Goal: Task Accomplishment & Management: Complete application form

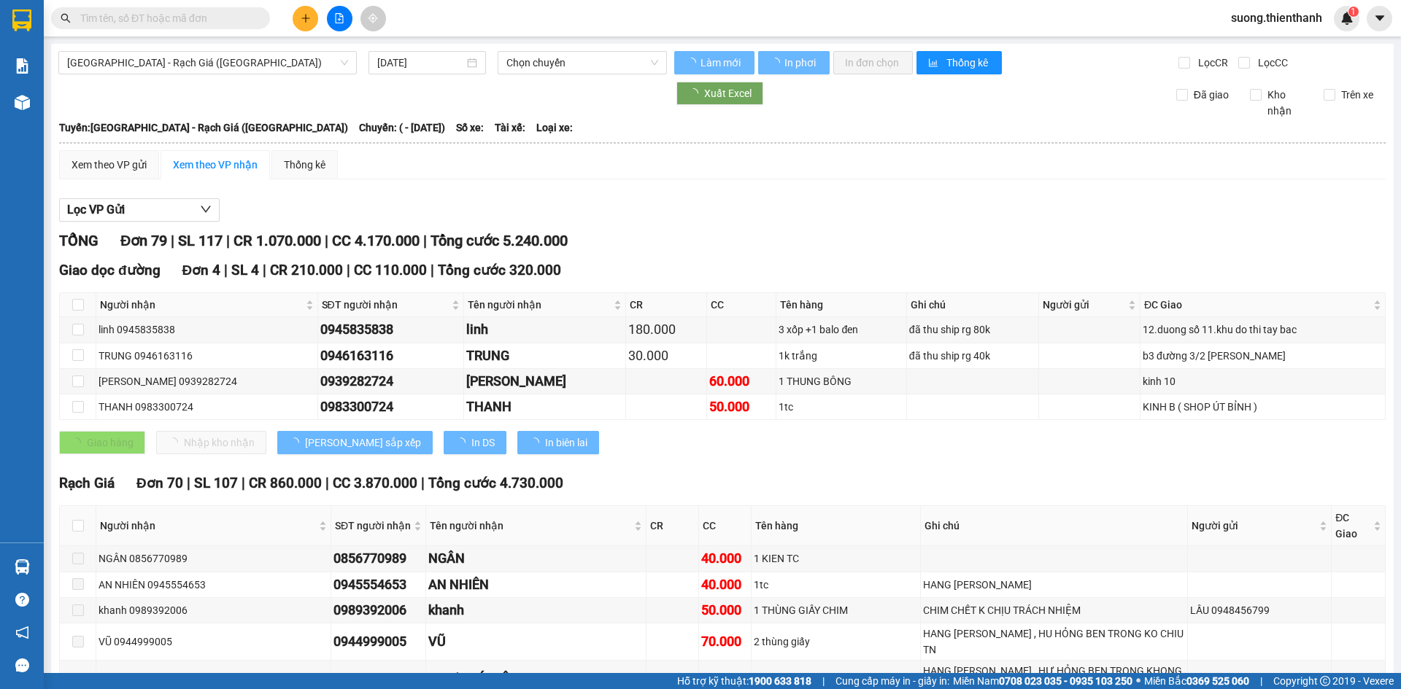
type input "12/01/2025"
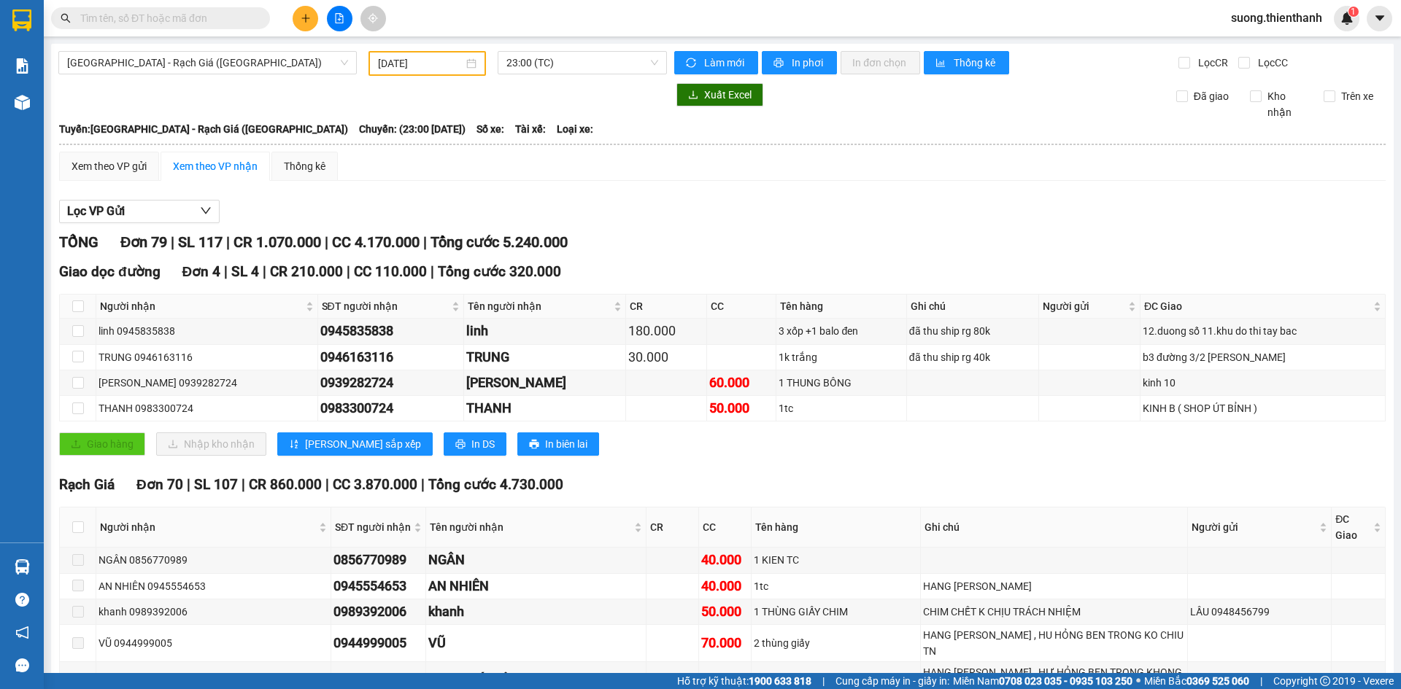
click at [306, 7] on button at bounding box center [306, 19] width 26 height 26
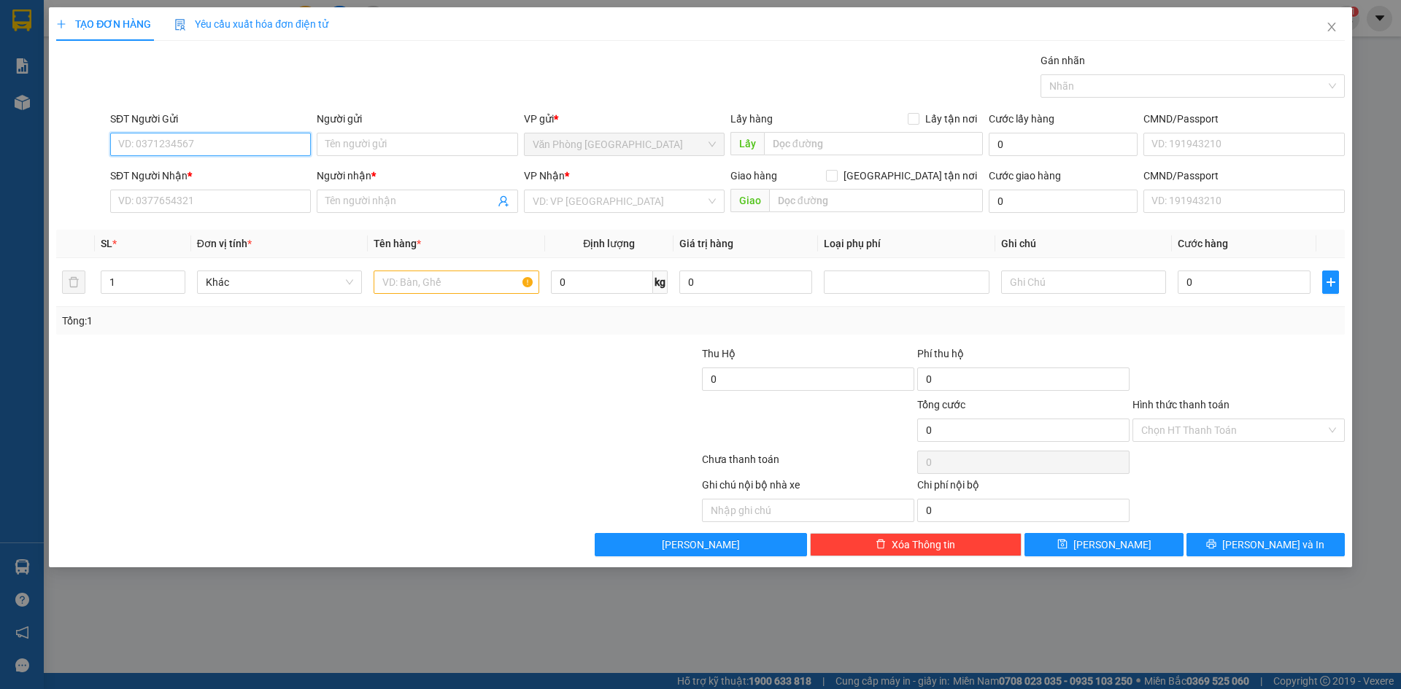
paste input "0944310538"
type input "0944310538"
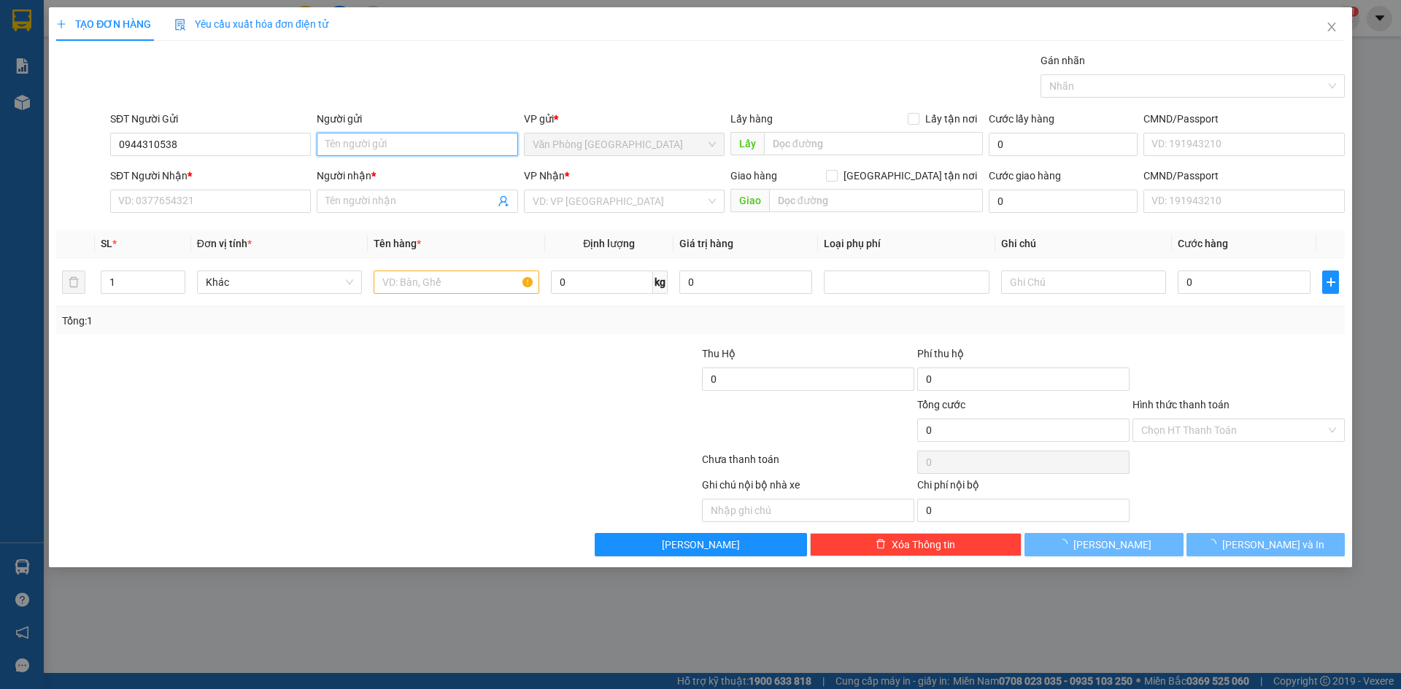
click at [372, 147] on input "Người gửi" at bounding box center [417, 144] width 201 height 23
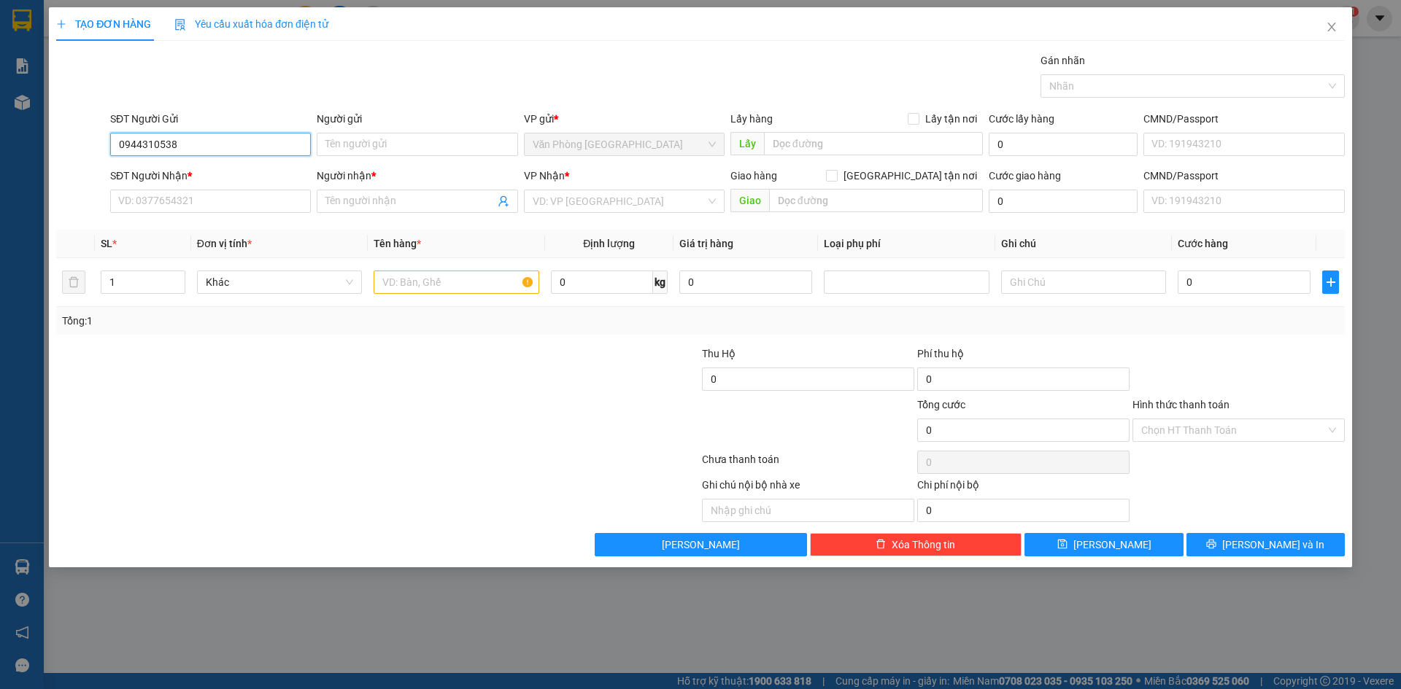
click at [266, 153] on input "0944310538" at bounding box center [210, 144] width 201 height 23
click at [220, 174] on div "0944310538 - KIM THU" at bounding box center [210, 174] width 183 height 16
type input "[PERSON_NAME]"
type input "0702492345"
type input "ANH DƯƠNG"
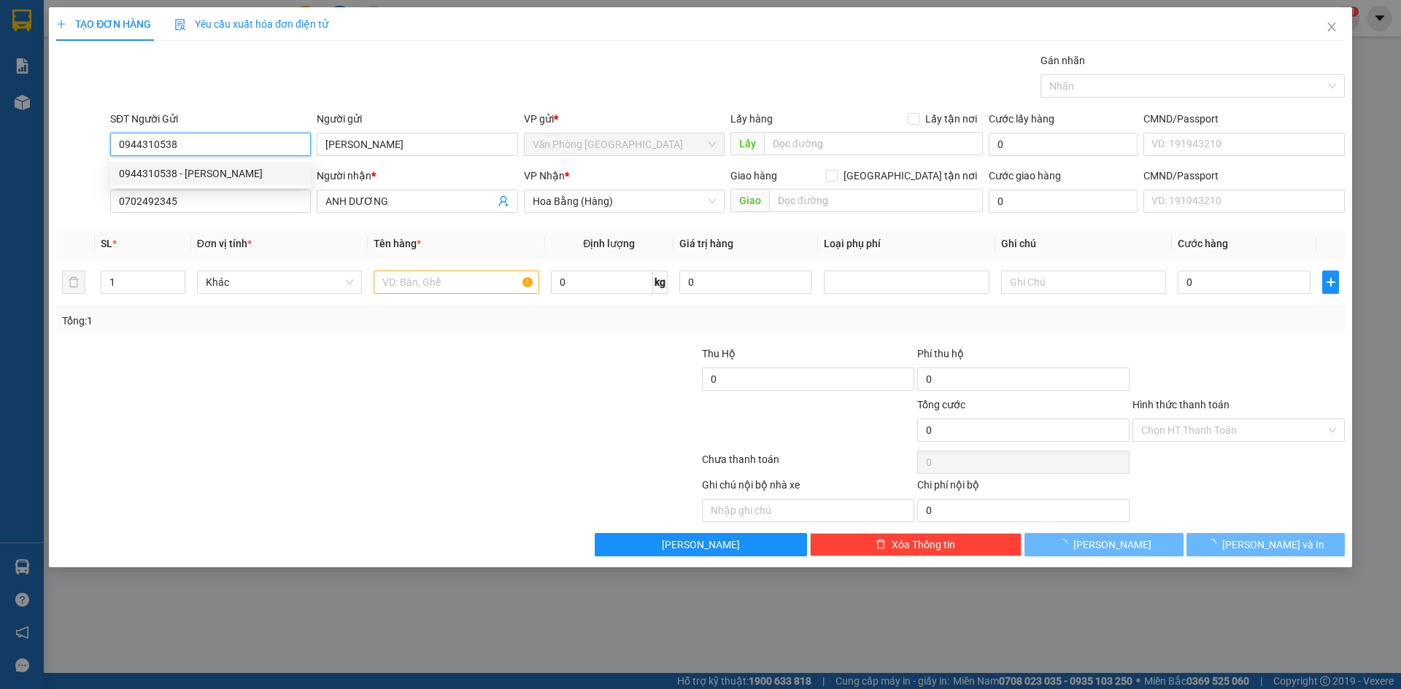
type input "80.000"
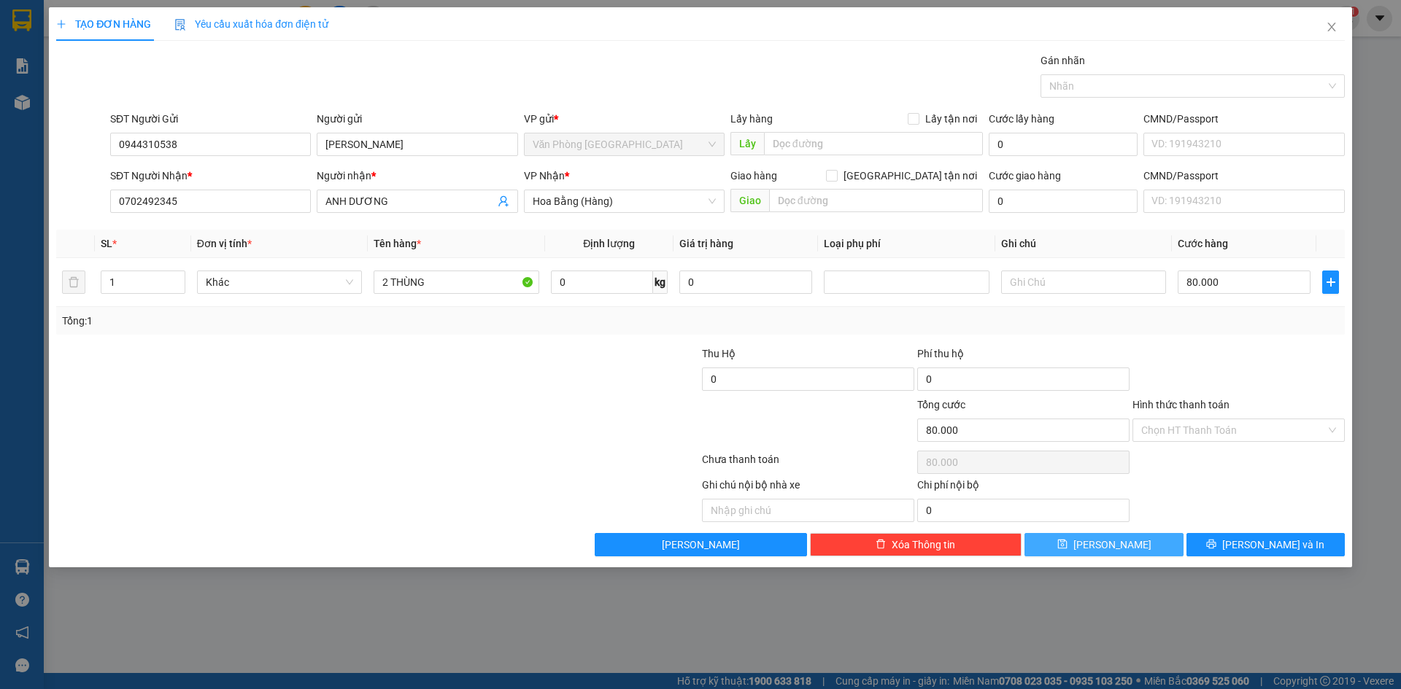
click at [1067, 542] on icon "save" at bounding box center [1061, 544] width 9 height 9
type input "0"
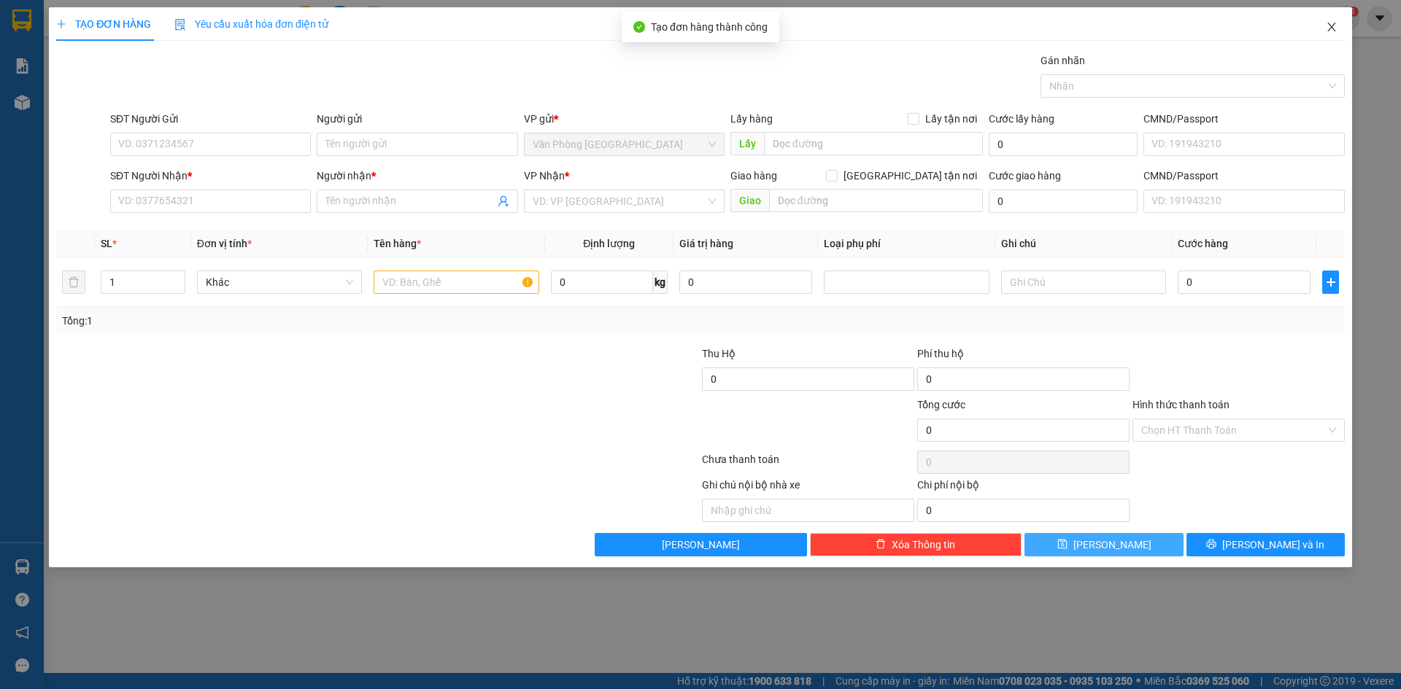
click at [1330, 23] on icon "close" at bounding box center [1332, 27] width 12 height 12
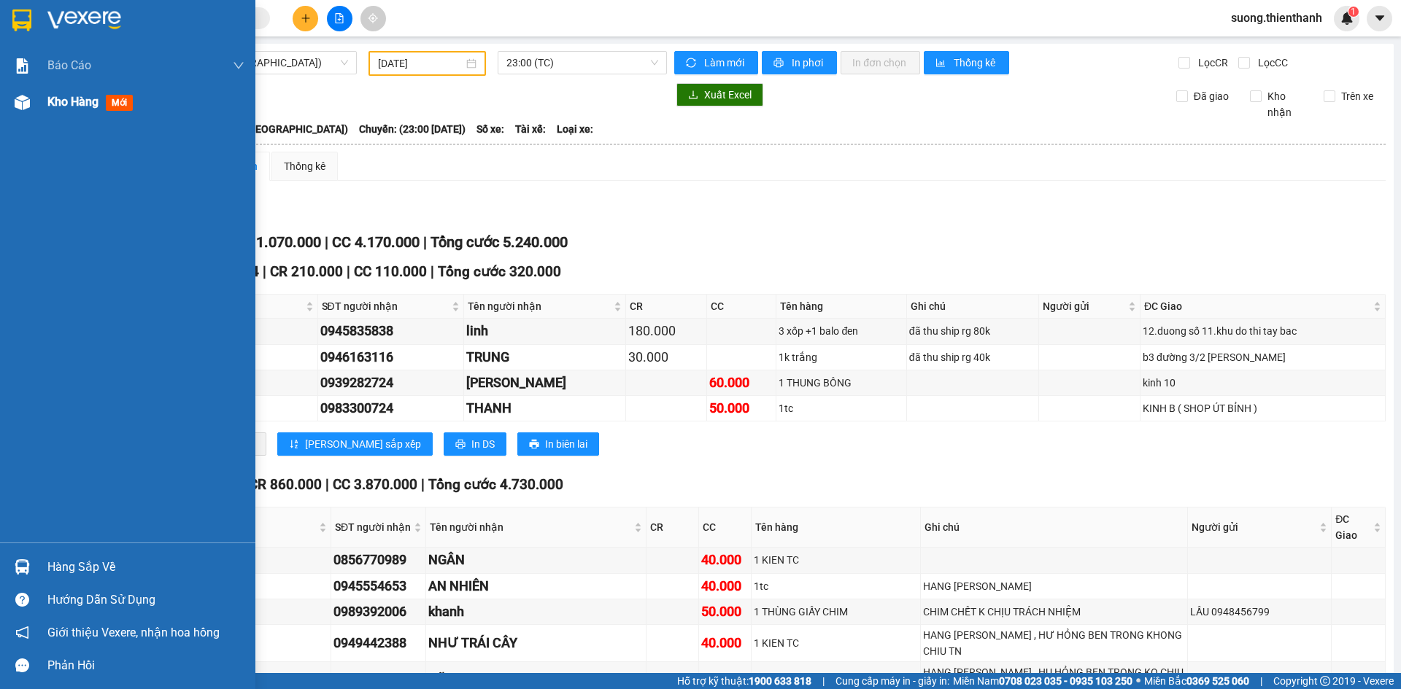
click at [36, 101] on div "Kho hàng mới" at bounding box center [127, 102] width 255 height 36
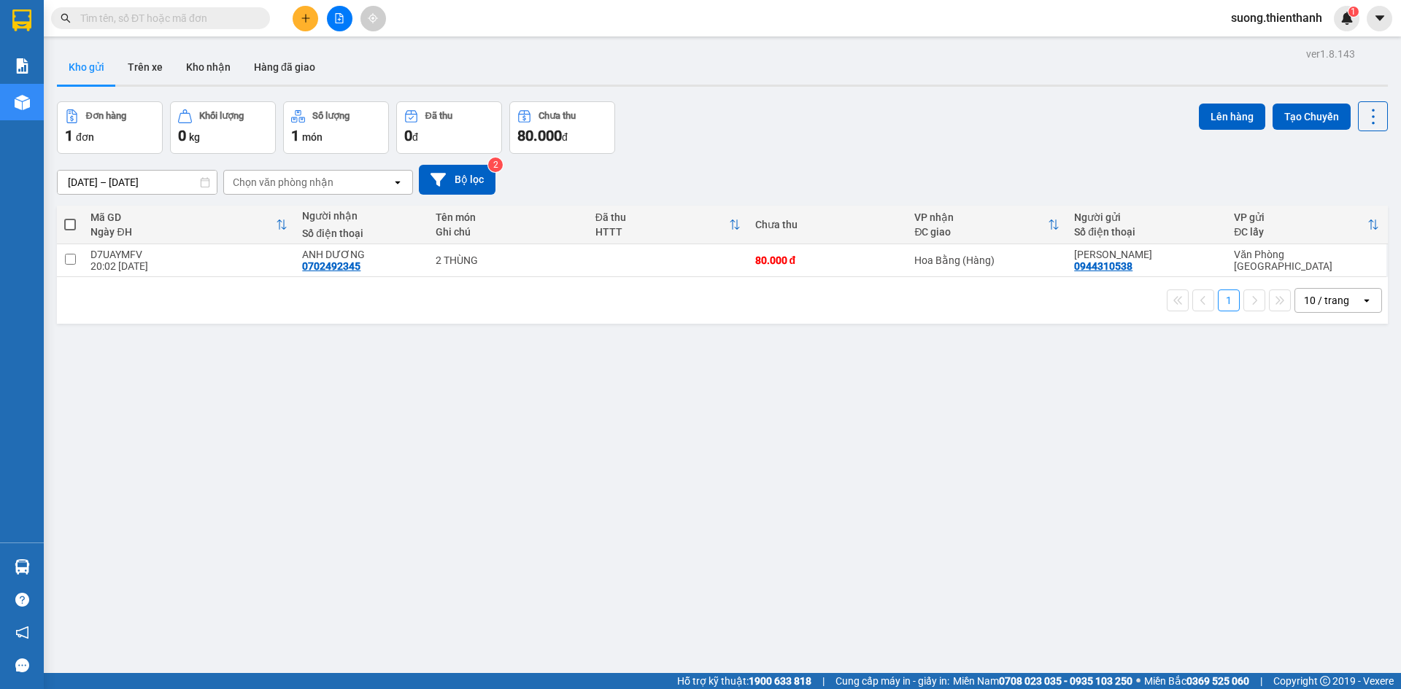
click at [68, 221] on span at bounding box center [70, 225] width 12 height 12
click at [70, 217] on input "checkbox" at bounding box center [70, 217] width 0 height 0
checkbox input "true"
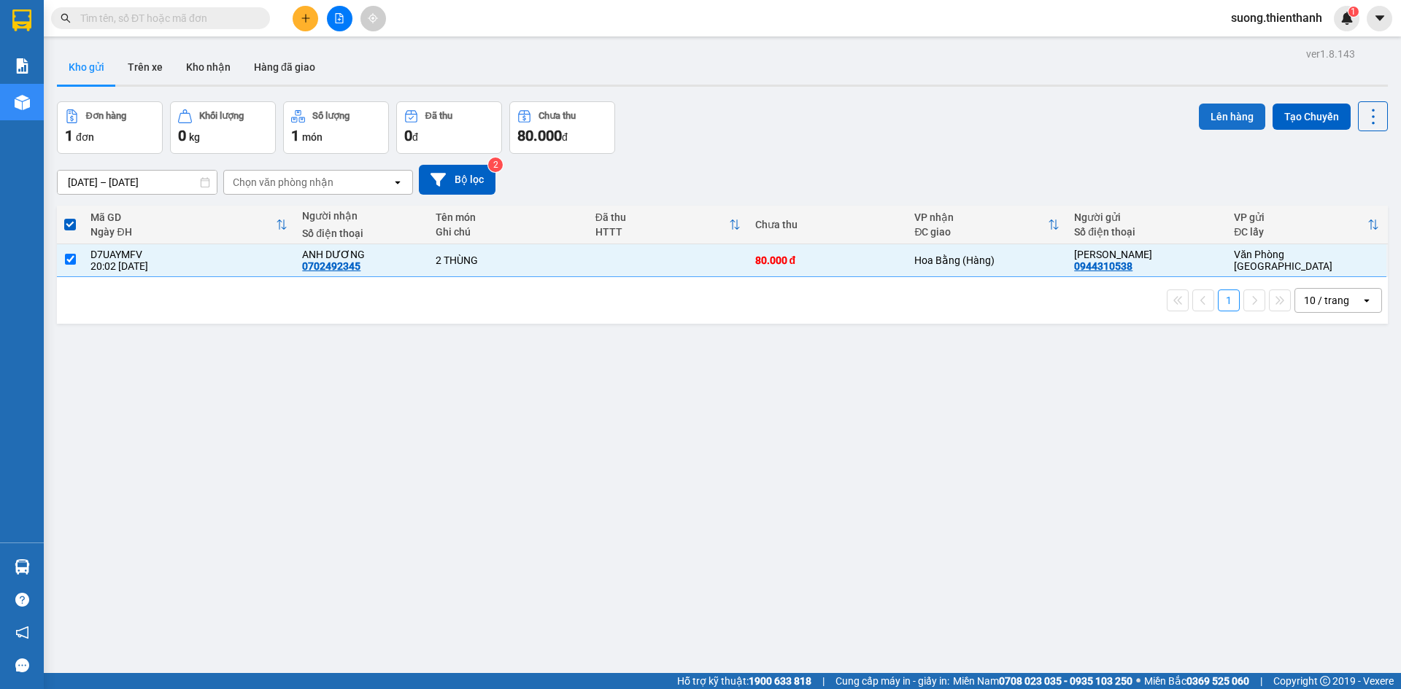
click at [1234, 120] on button "Lên hàng" at bounding box center [1232, 117] width 66 height 26
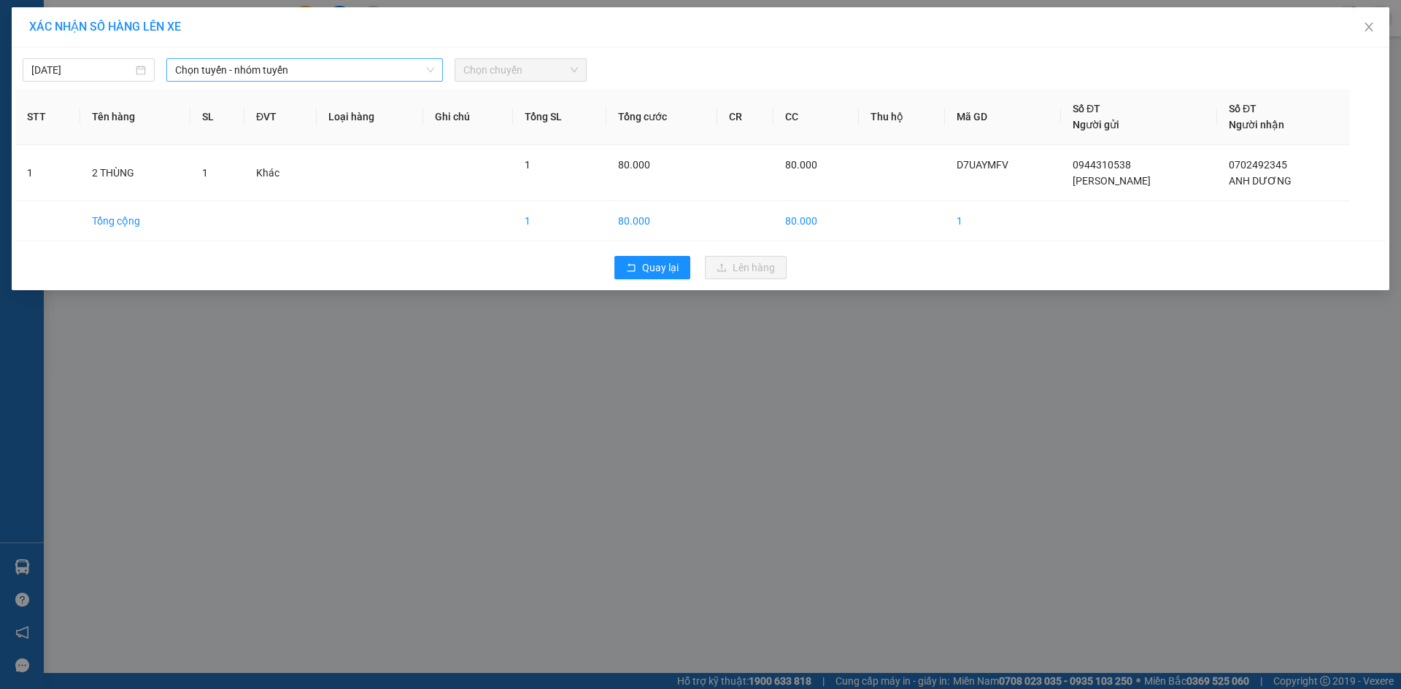
click at [285, 71] on span "Chọn tuyến - nhóm tuyến" at bounding box center [304, 70] width 259 height 22
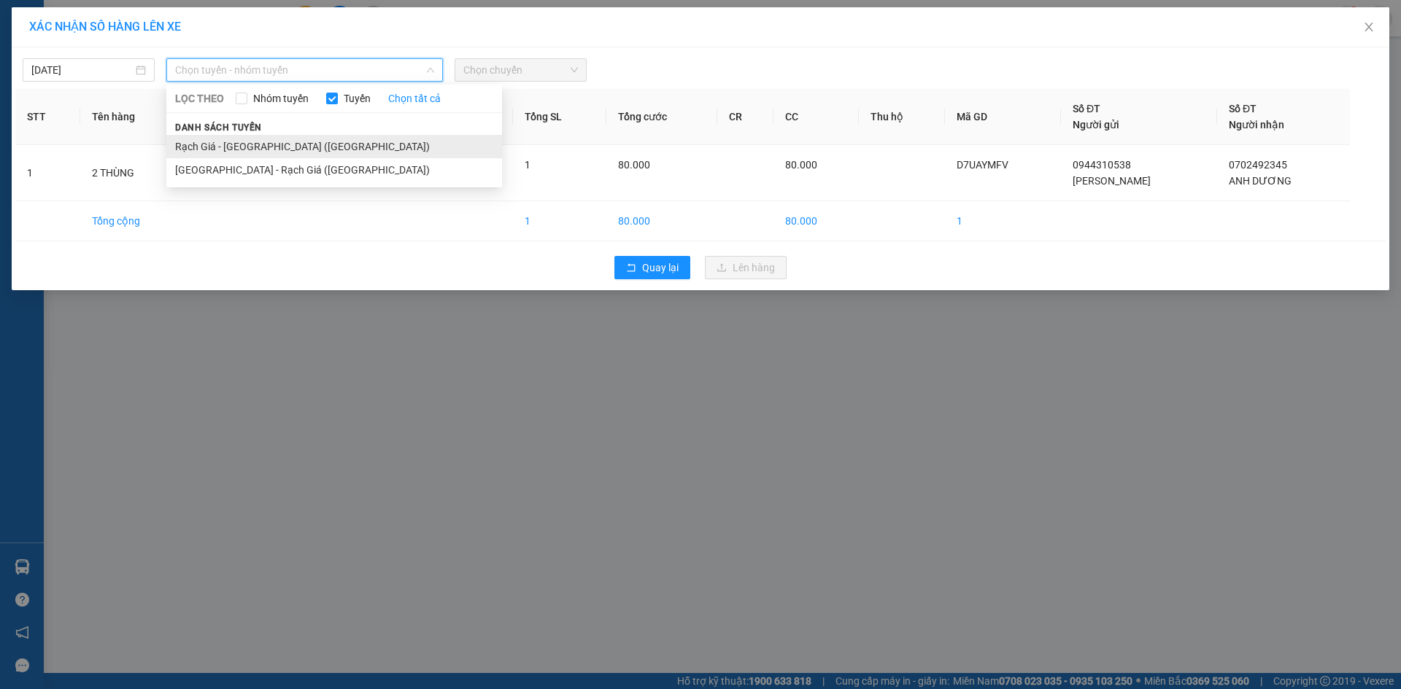
click at [240, 144] on li "Rạch Giá - [GEOGRAPHIC_DATA] ([GEOGRAPHIC_DATA])" at bounding box center [334, 146] width 336 height 23
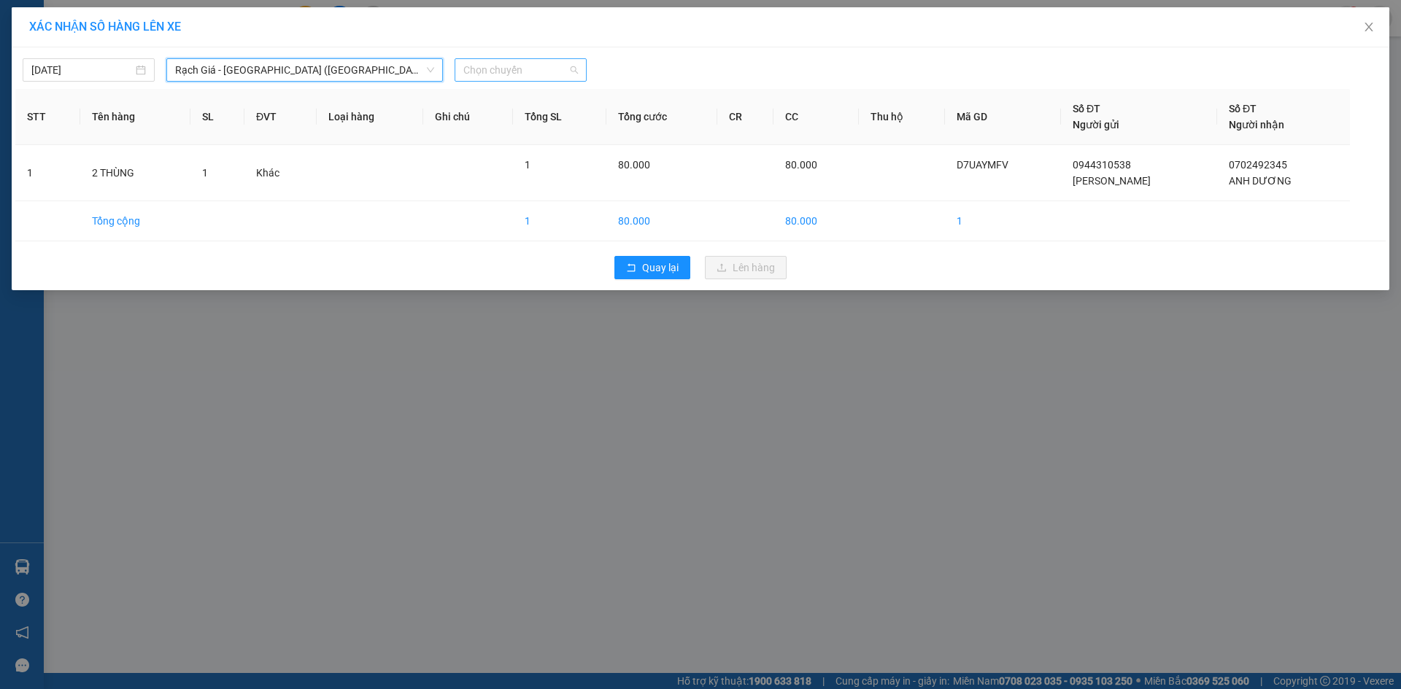
click at [513, 76] on span "Chọn chuyến" at bounding box center [520, 70] width 115 height 22
click at [607, 404] on div "XÁC NHẬN SỐ HÀNG LÊN XE 12/09/2025 Rạch Giá - Sài Gòn (Hàng Hoá) LỌC THEO Nhóm …" at bounding box center [700, 344] width 1401 height 689
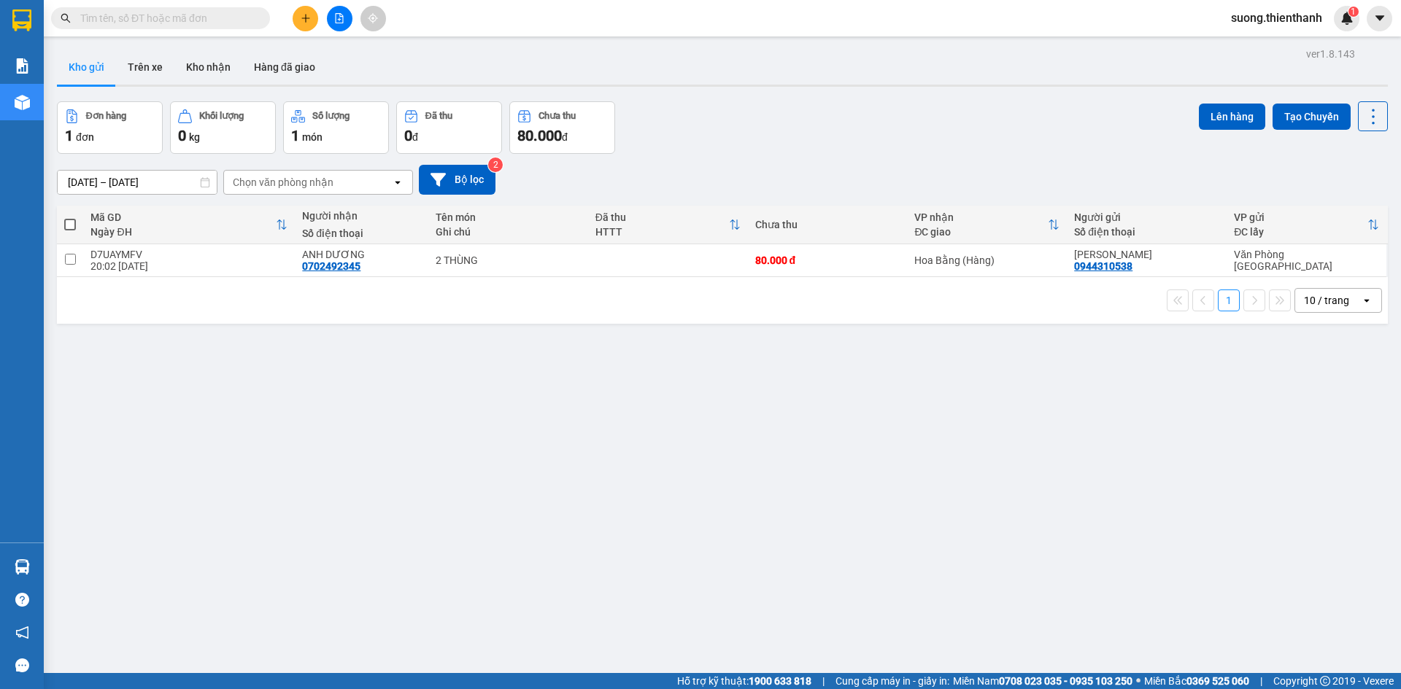
click at [76, 233] on th at bounding box center [70, 225] width 26 height 39
click at [73, 223] on span at bounding box center [70, 225] width 12 height 12
click at [70, 217] on input "checkbox" at bounding box center [70, 217] width 0 height 0
checkbox input "true"
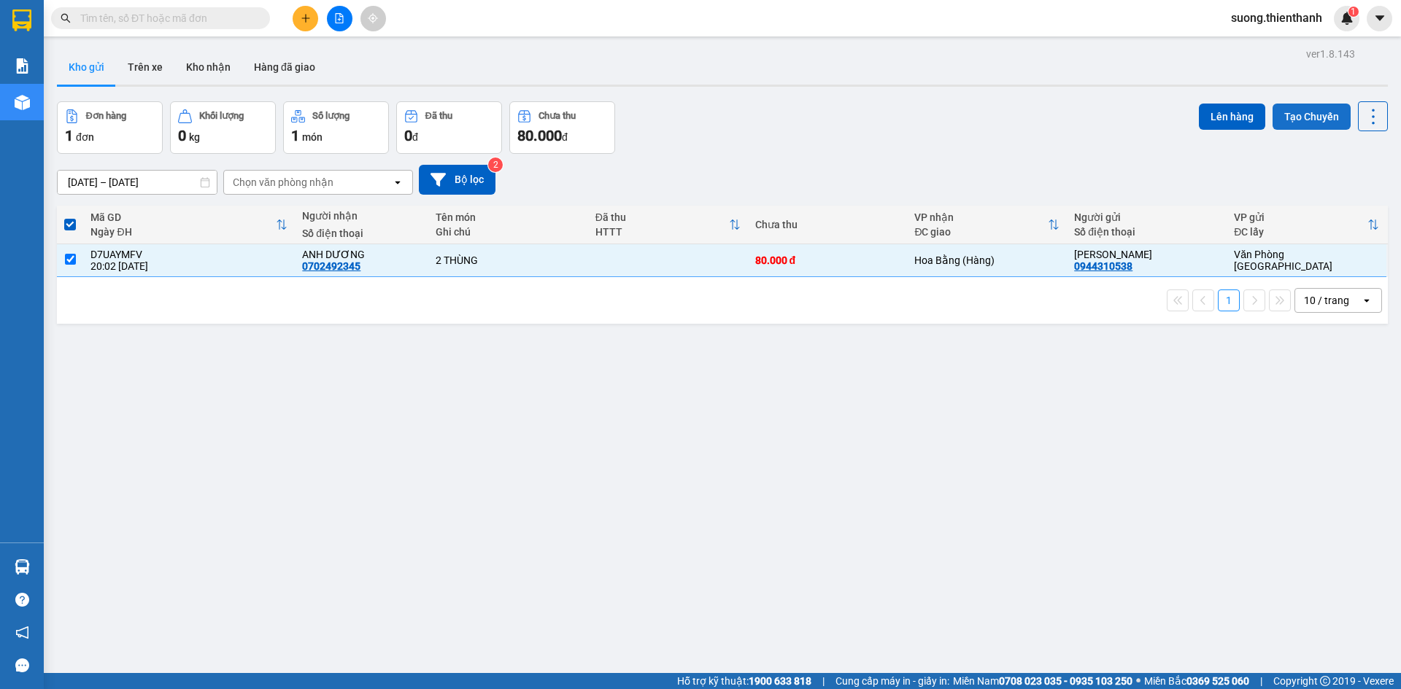
click at [1307, 112] on button "Tạo Chuyến" at bounding box center [1311, 117] width 78 height 26
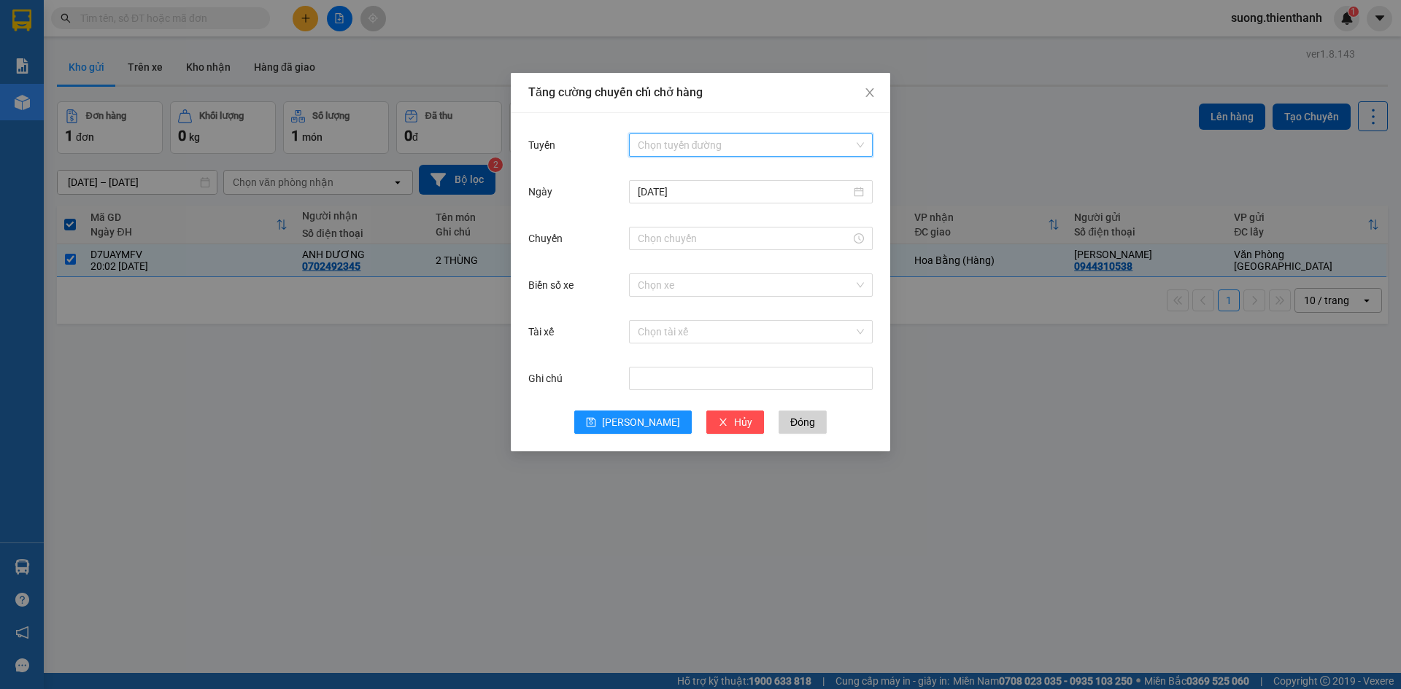
click at [665, 150] on input "Tuyến" at bounding box center [746, 145] width 216 height 22
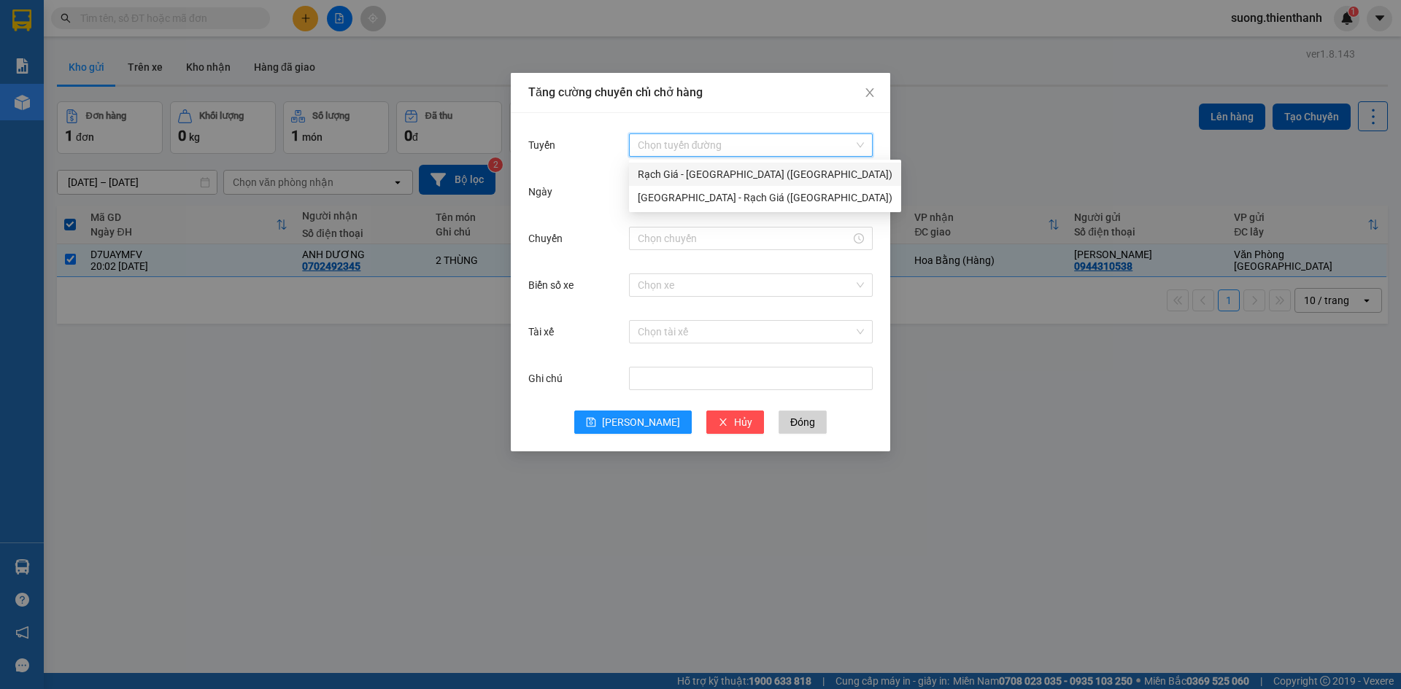
click at [668, 172] on div "Rạch Giá - [GEOGRAPHIC_DATA] ([GEOGRAPHIC_DATA])" at bounding box center [765, 174] width 255 height 16
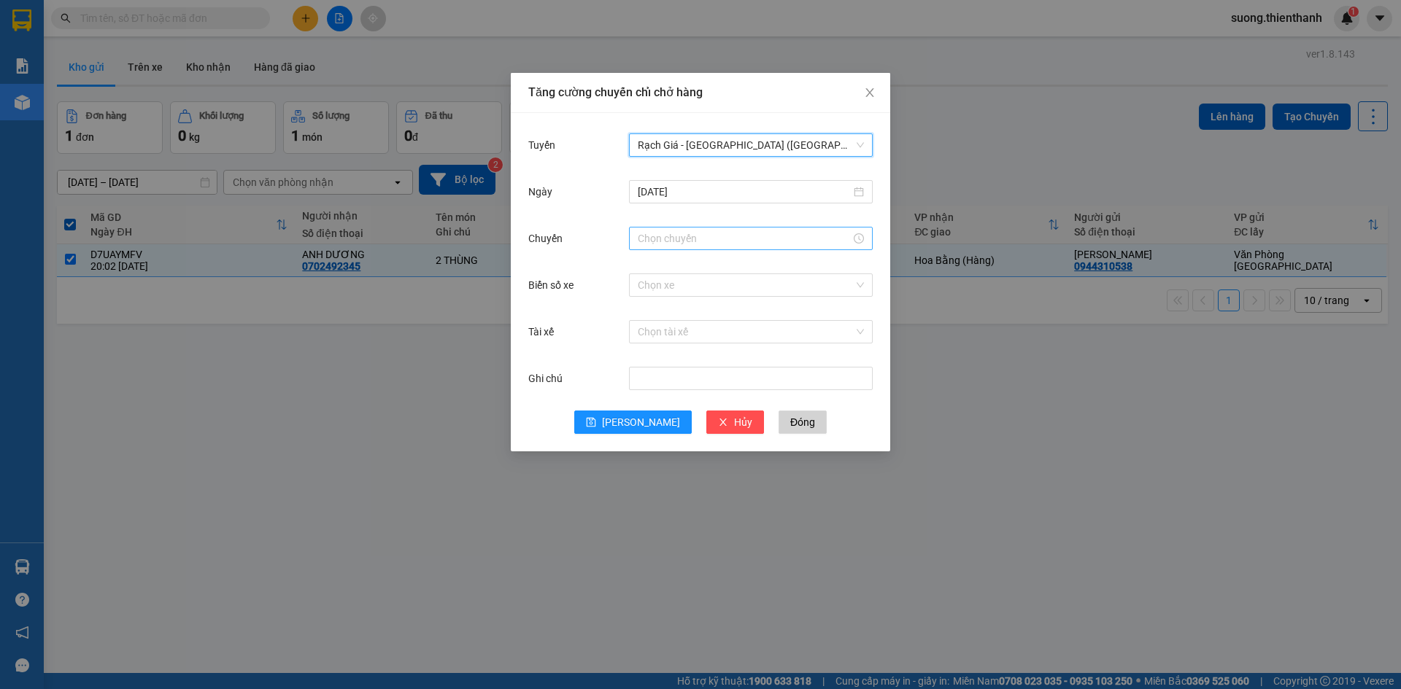
click at [664, 231] on input "Chuyến" at bounding box center [744, 239] width 213 height 16
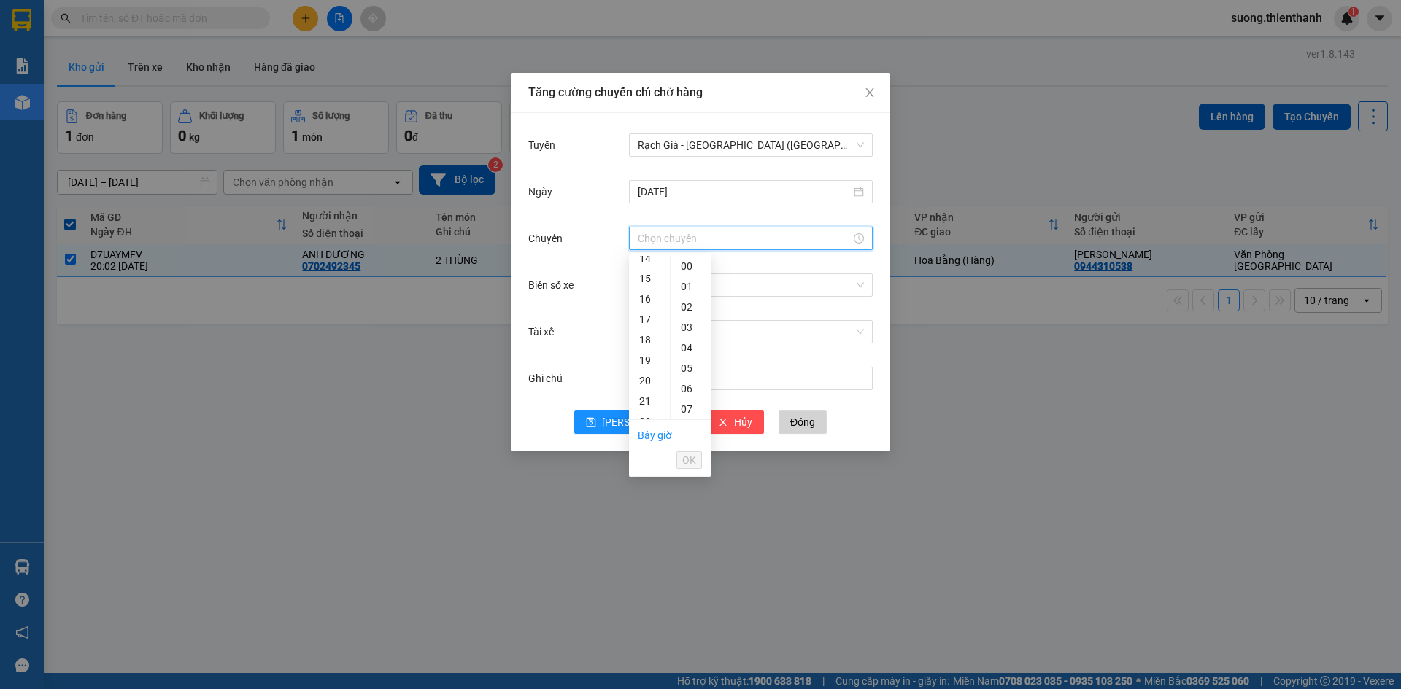
scroll to position [358, 0]
click at [645, 374] on div "23" at bounding box center [649, 378] width 41 height 20
type input "23:00"
click at [687, 457] on span "OK" at bounding box center [689, 460] width 14 height 16
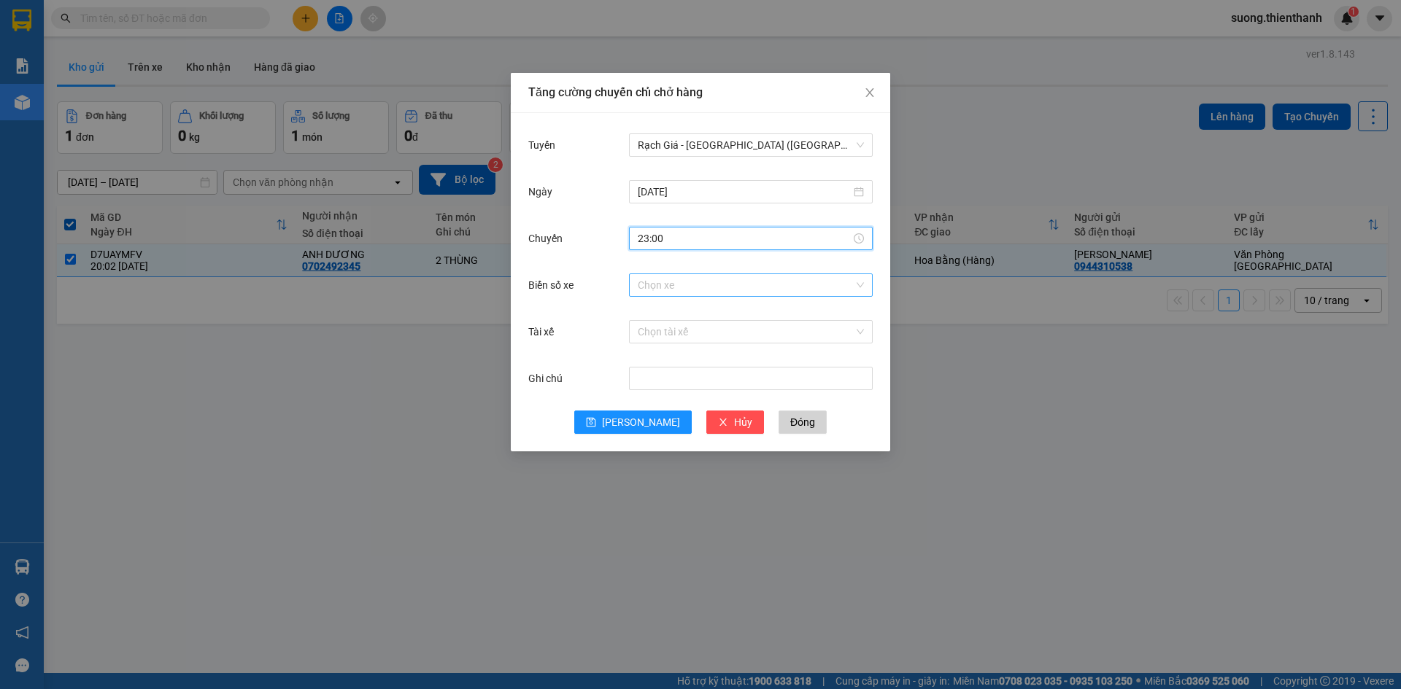
click at [673, 290] on input "Biển số xe" at bounding box center [746, 285] width 216 height 22
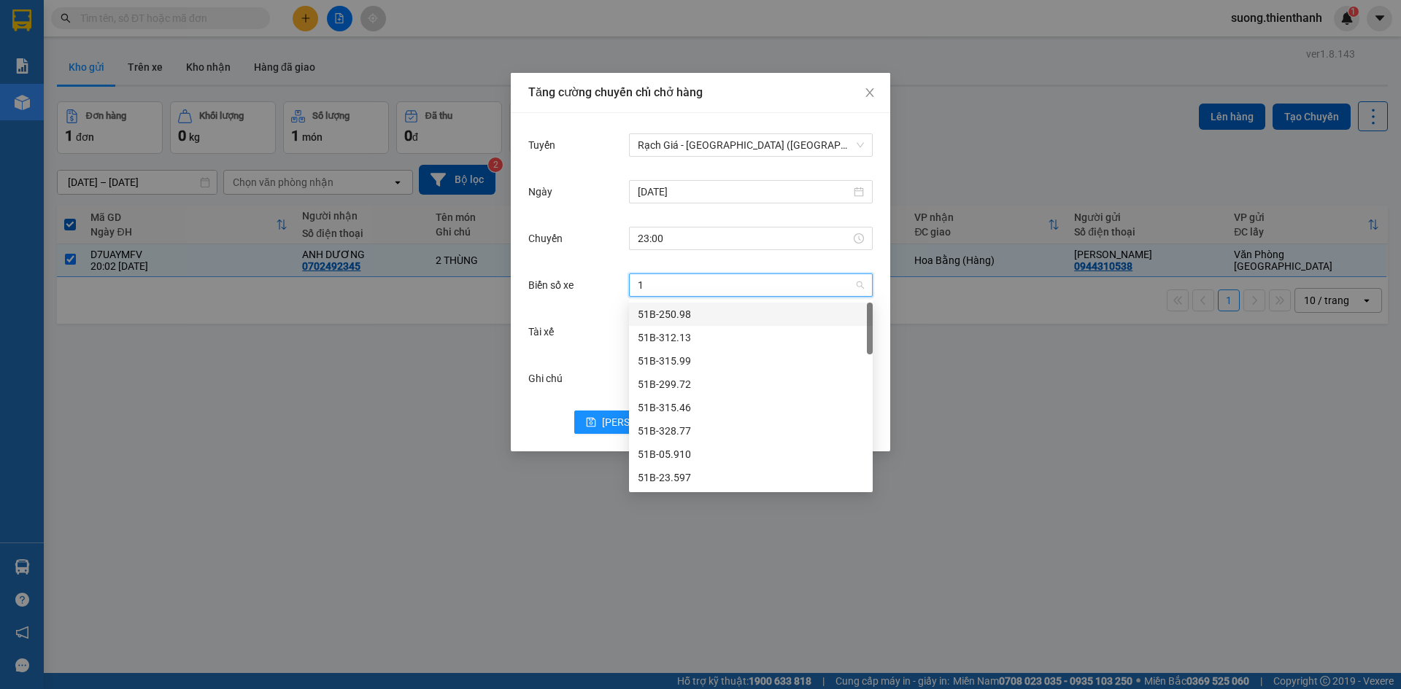
type input "17"
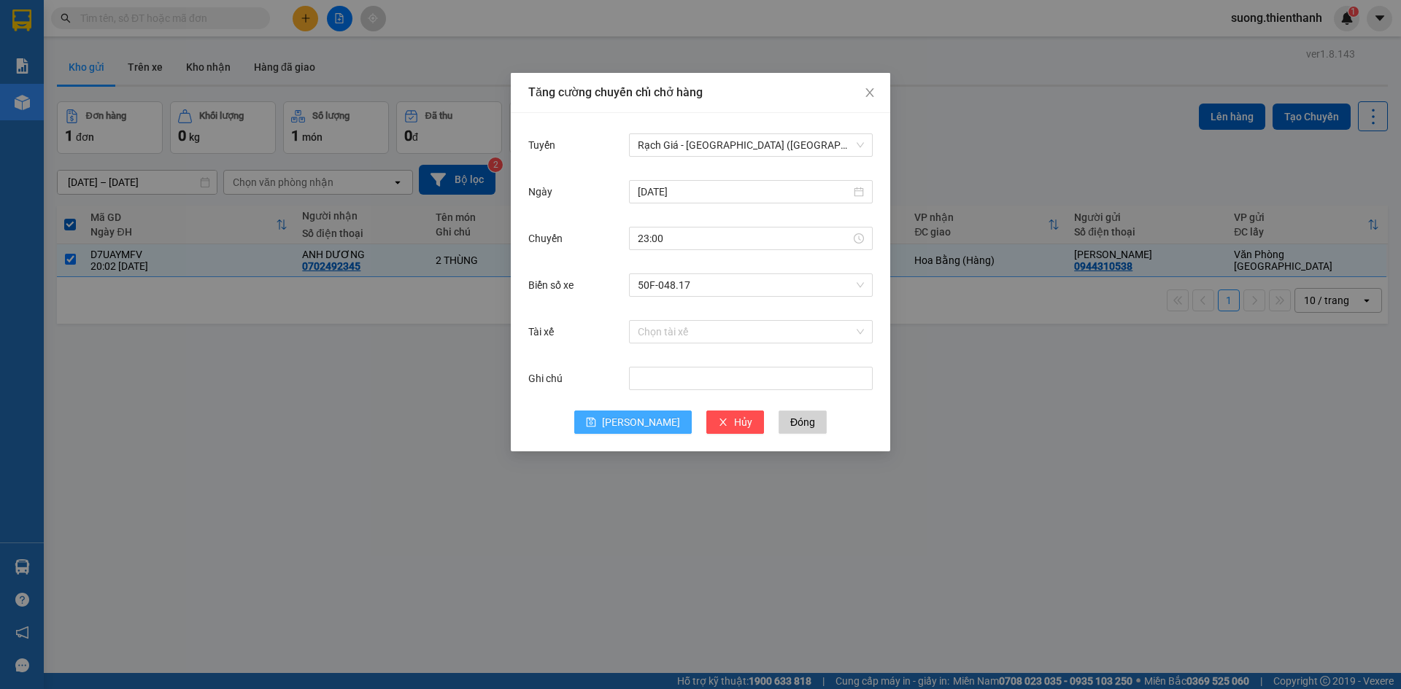
click at [637, 424] on span "Lưu" at bounding box center [641, 422] width 78 height 16
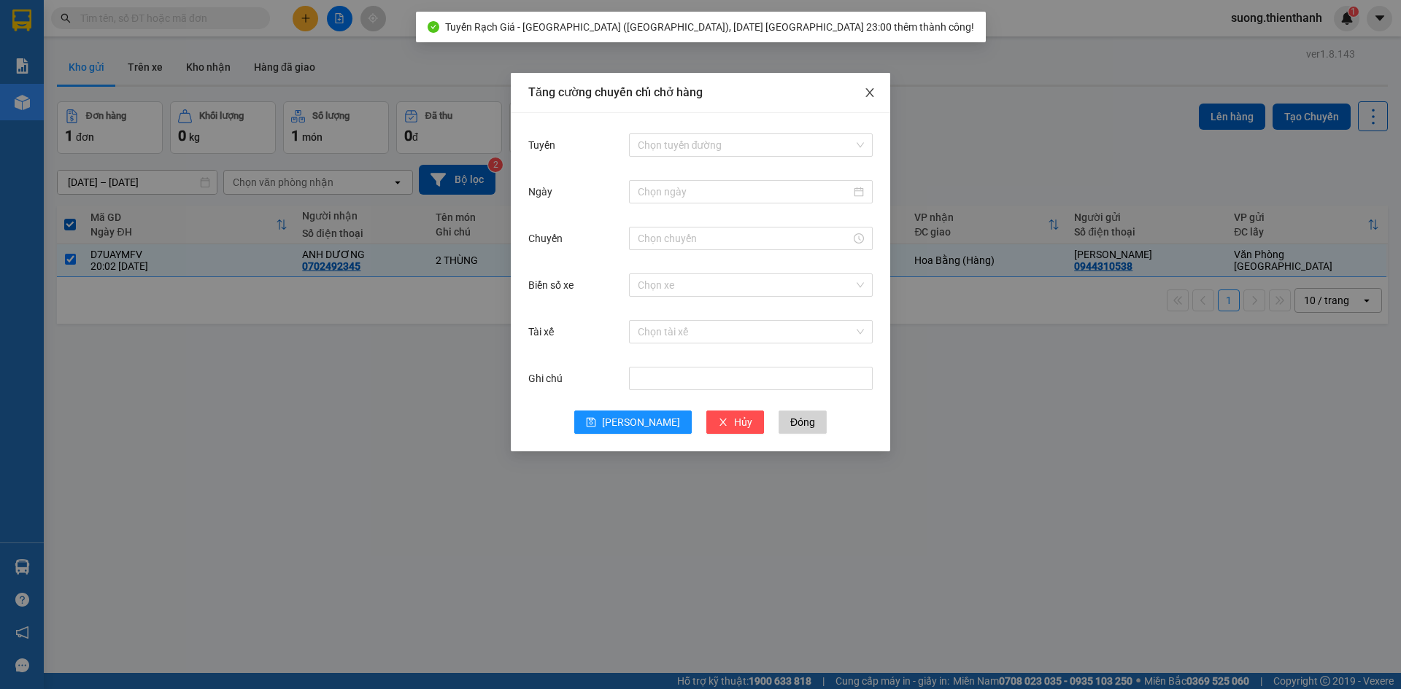
click at [869, 88] on icon "close" at bounding box center [870, 93] width 12 height 12
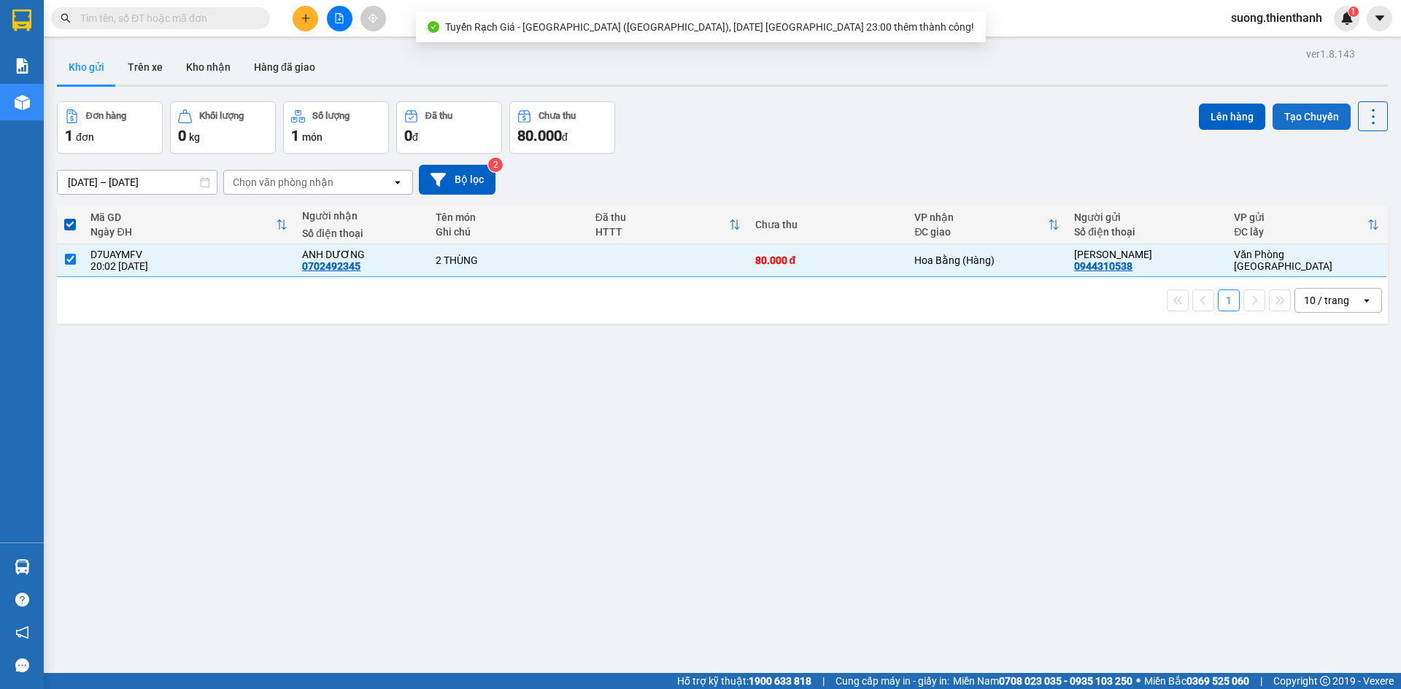
click at [1315, 122] on button "Tạo Chuyến" at bounding box center [1311, 117] width 78 height 26
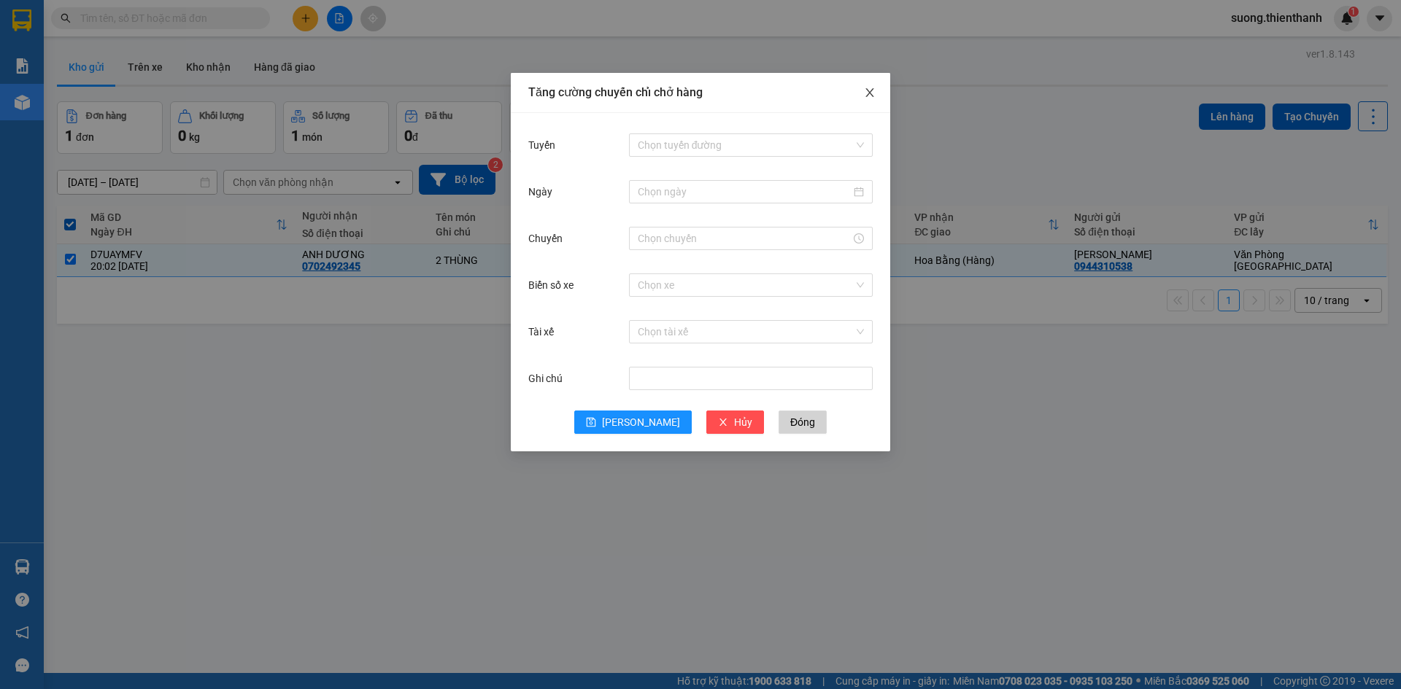
click at [874, 90] on icon "close" at bounding box center [870, 93] width 12 height 12
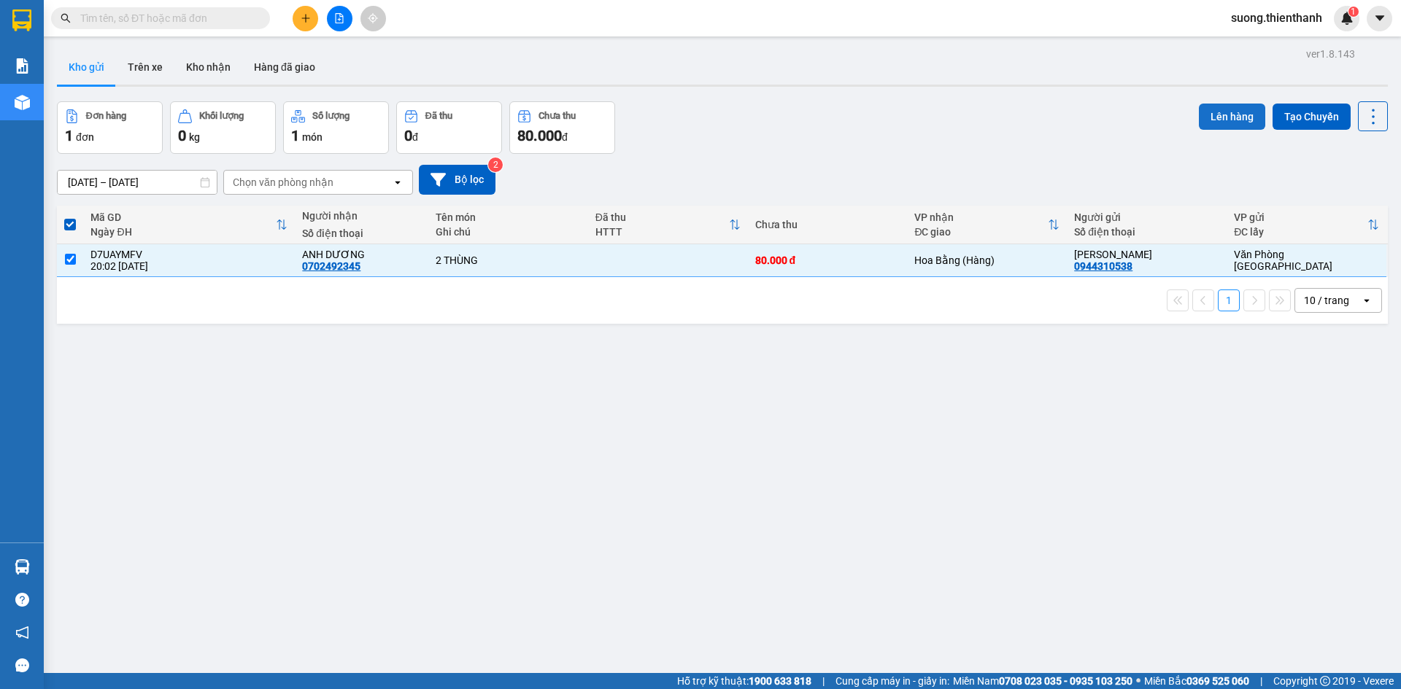
click at [1220, 112] on button "Lên hàng" at bounding box center [1232, 117] width 66 height 26
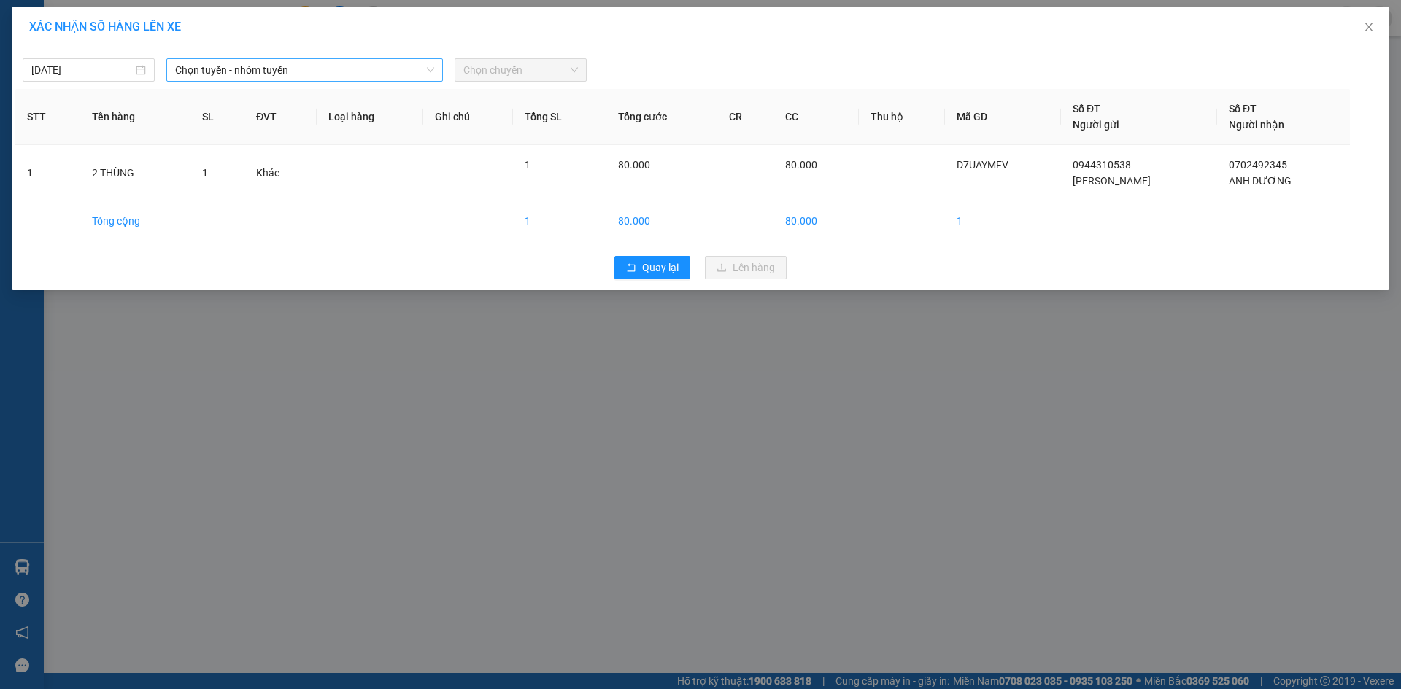
click at [242, 74] on span "Chọn tuyến - nhóm tuyến" at bounding box center [304, 70] width 259 height 22
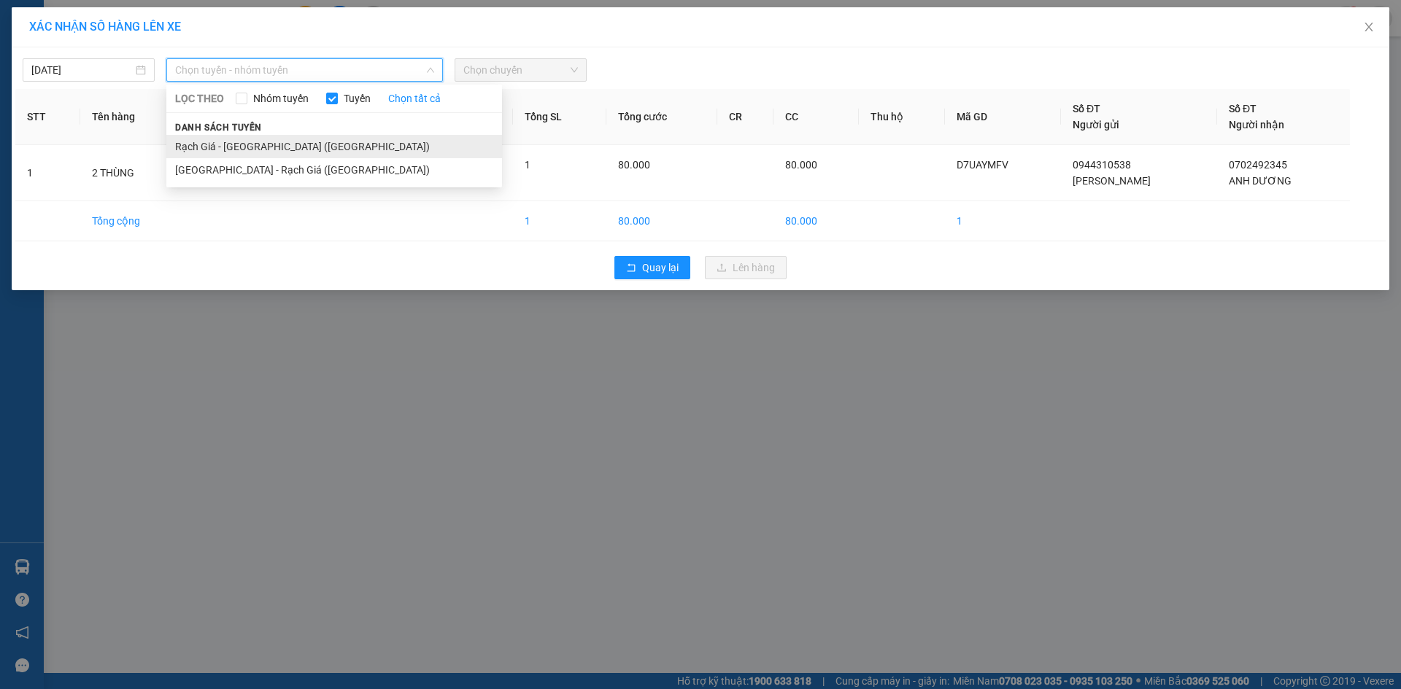
click at [196, 137] on li "Rạch Giá - [GEOGRAPHIC_DATA] ([GEOGRAPHIC_DATA])" at bounding box center [334, 146] width 336 height 23
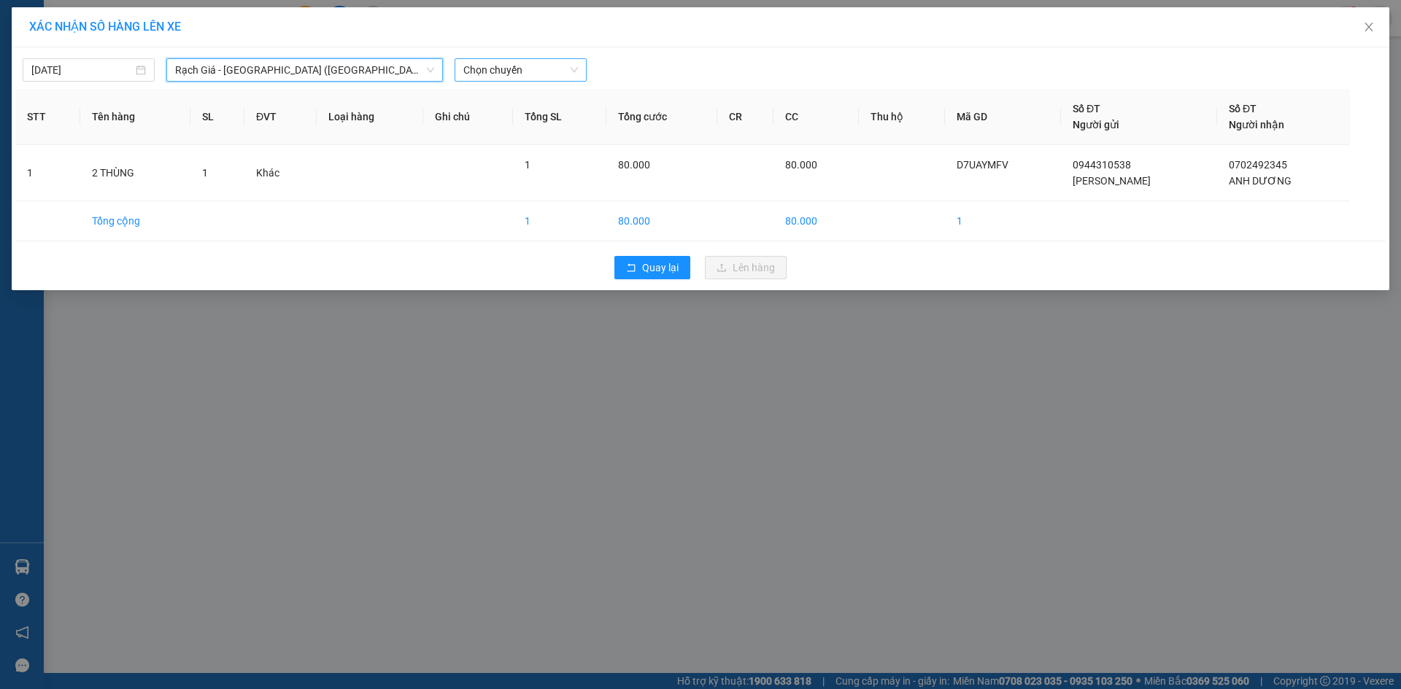
click at [503, 66] on span "Chọn chuyến" at bounding box center [520, 70] width 115 height 22
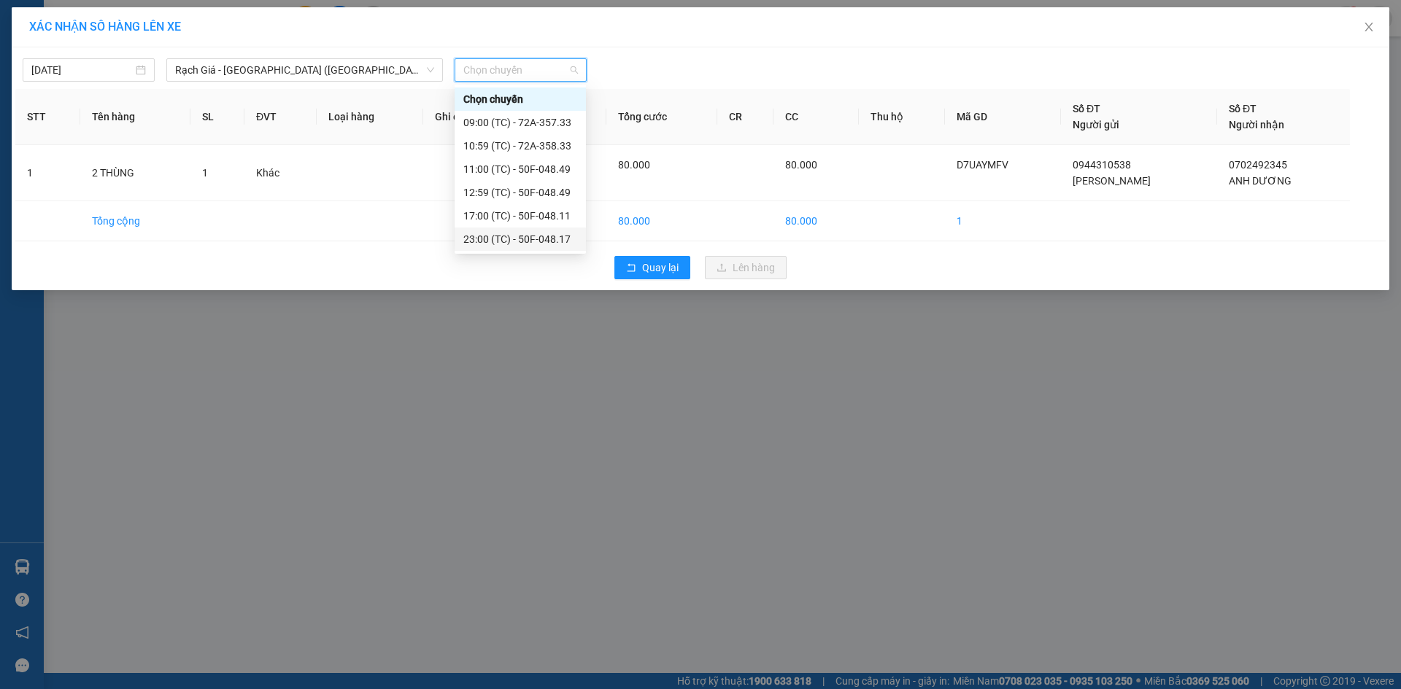
click at [495, 238] on div "23:00 (TC) - 50F-048.17" at bounding box center [520, 239] width 114 height 16
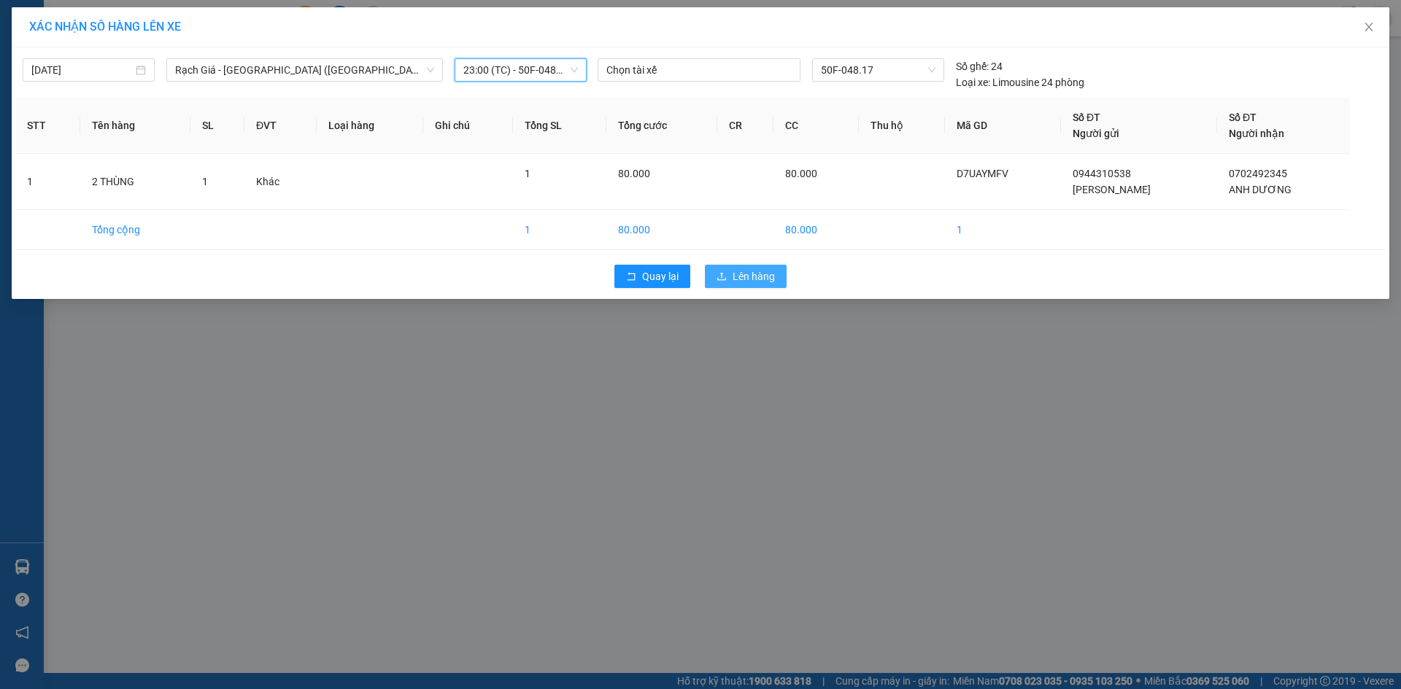
click at [724, 277] on icon "upload" at bounding box center [721, 276] width 10 height 10
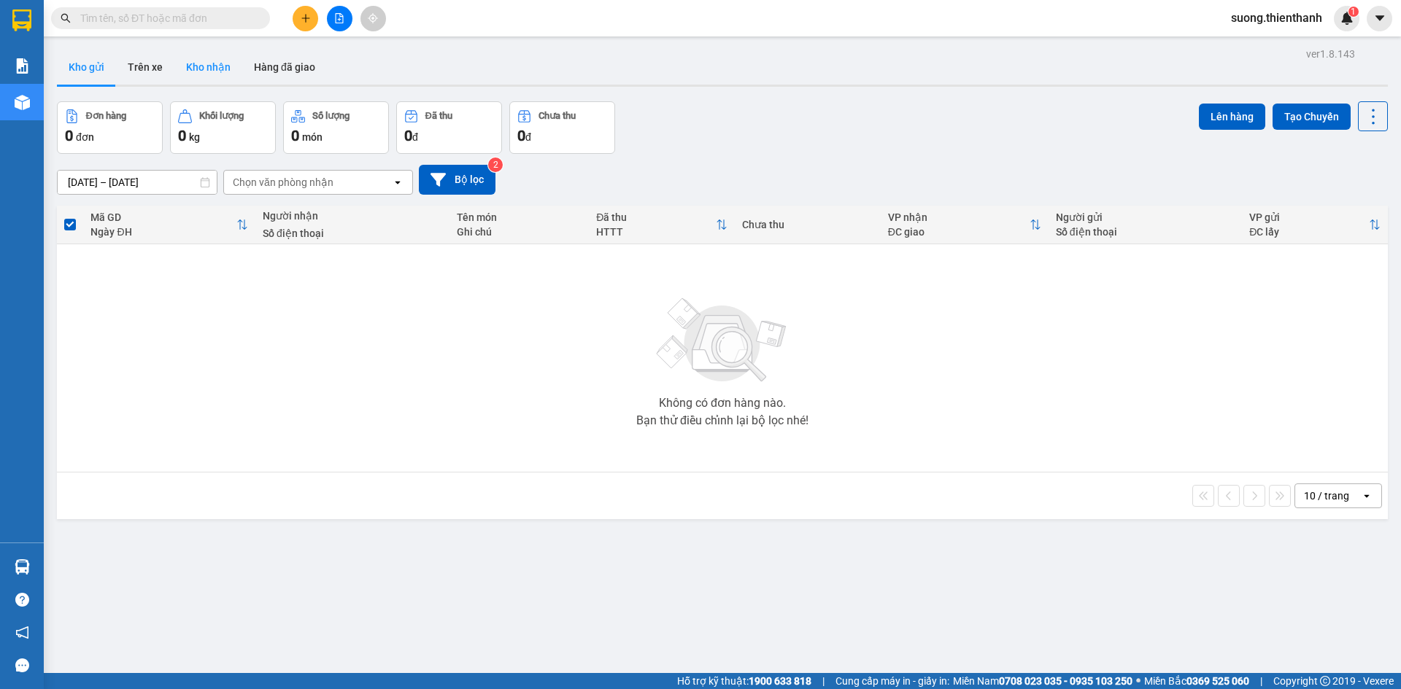
click at [179, 65] on button "Kho nhận" at bounding box center [208, 67] width 68 height 35
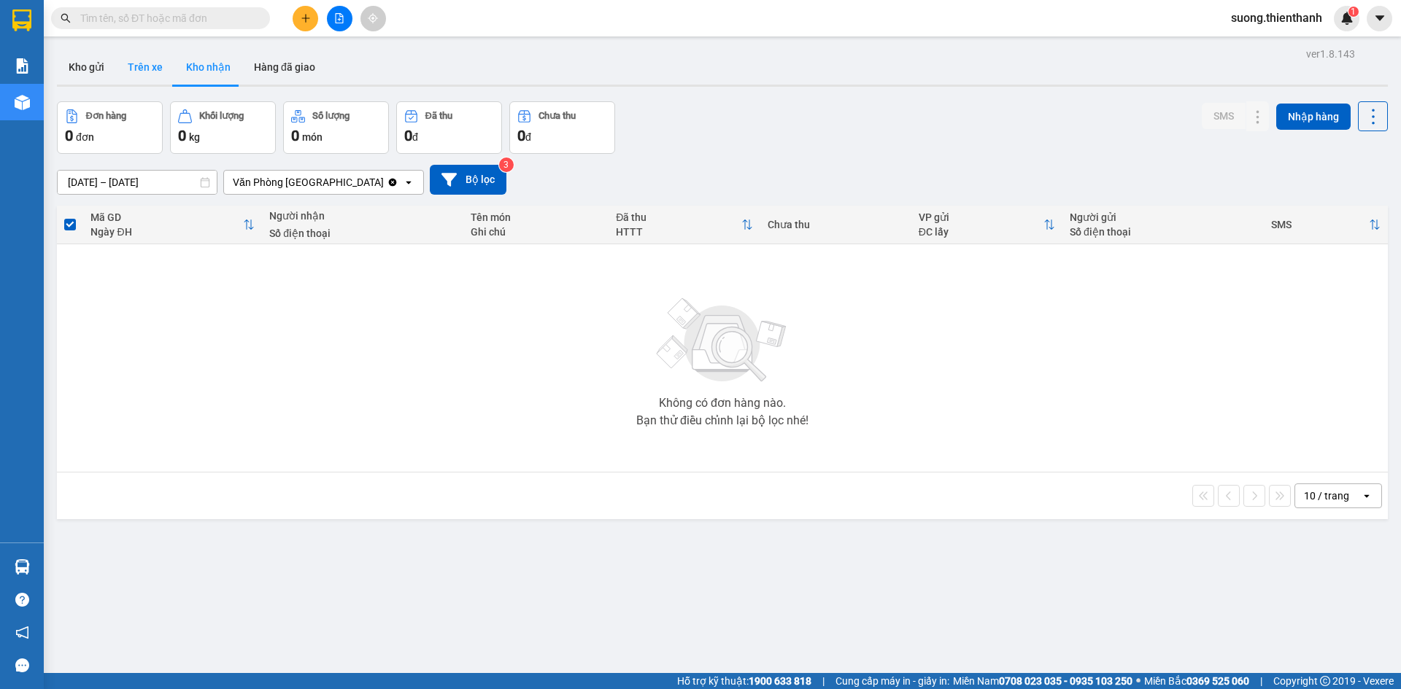
click at [149, 69] on button "Trên xe" at bounding box center [145, 67] width 58 height 35
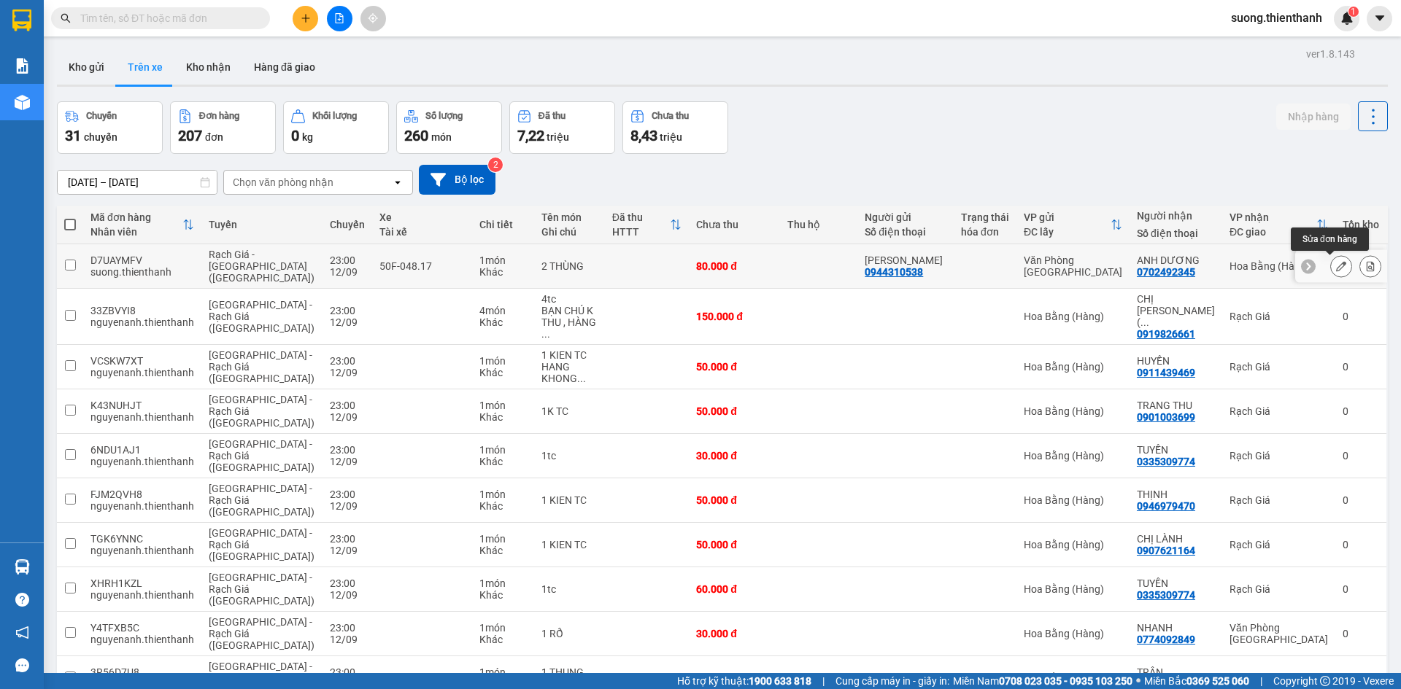
click at [1336, 266] on icon at bounding box center [1341, 266] width 10 height 10
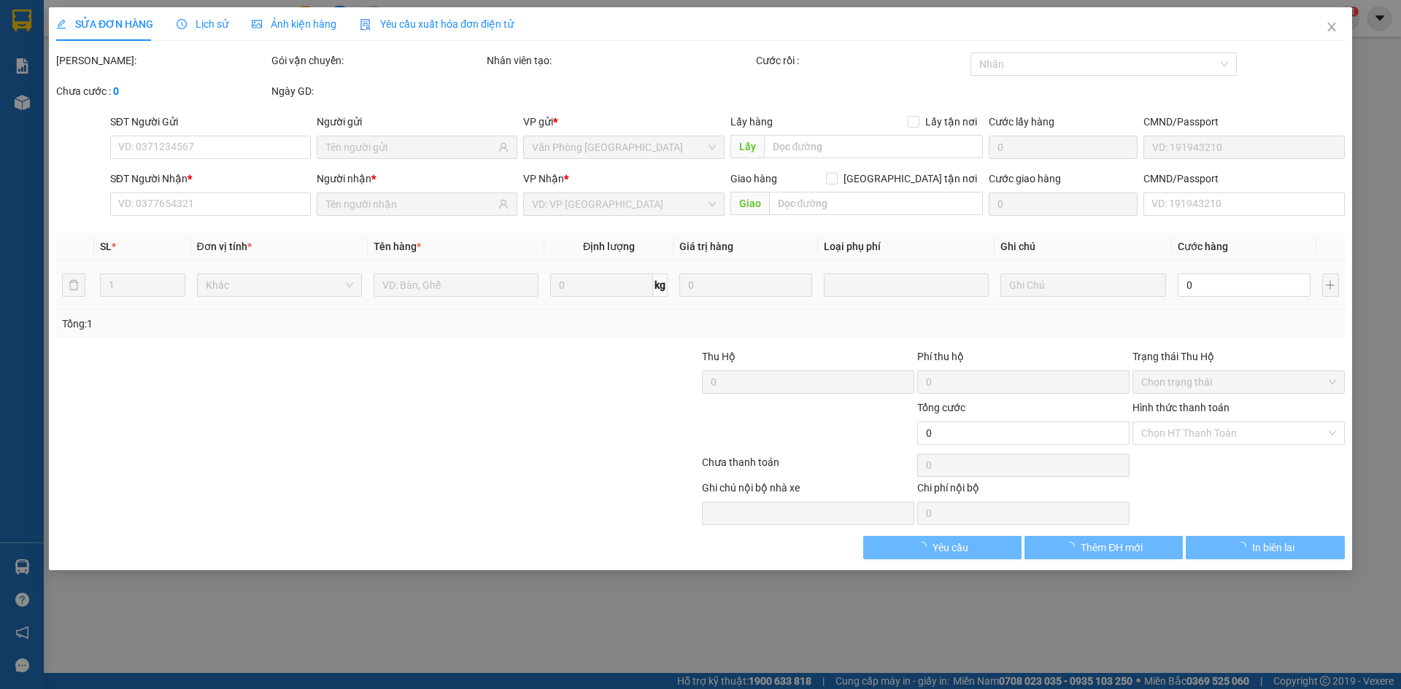
type input "0944310538"
type input "0702492345"
type input "80.000"
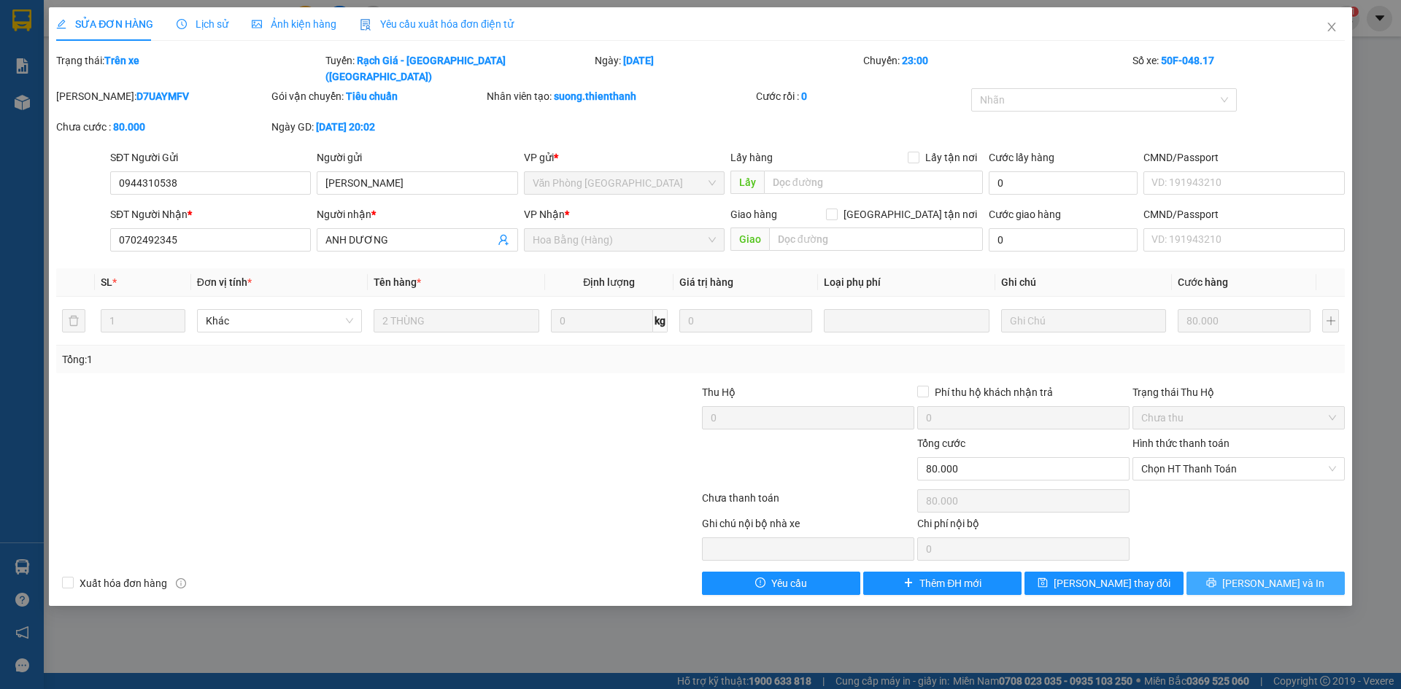
click at [1264, 576] on span "Lưu và In" at bounding box center [1273, 584] width 102 height 16
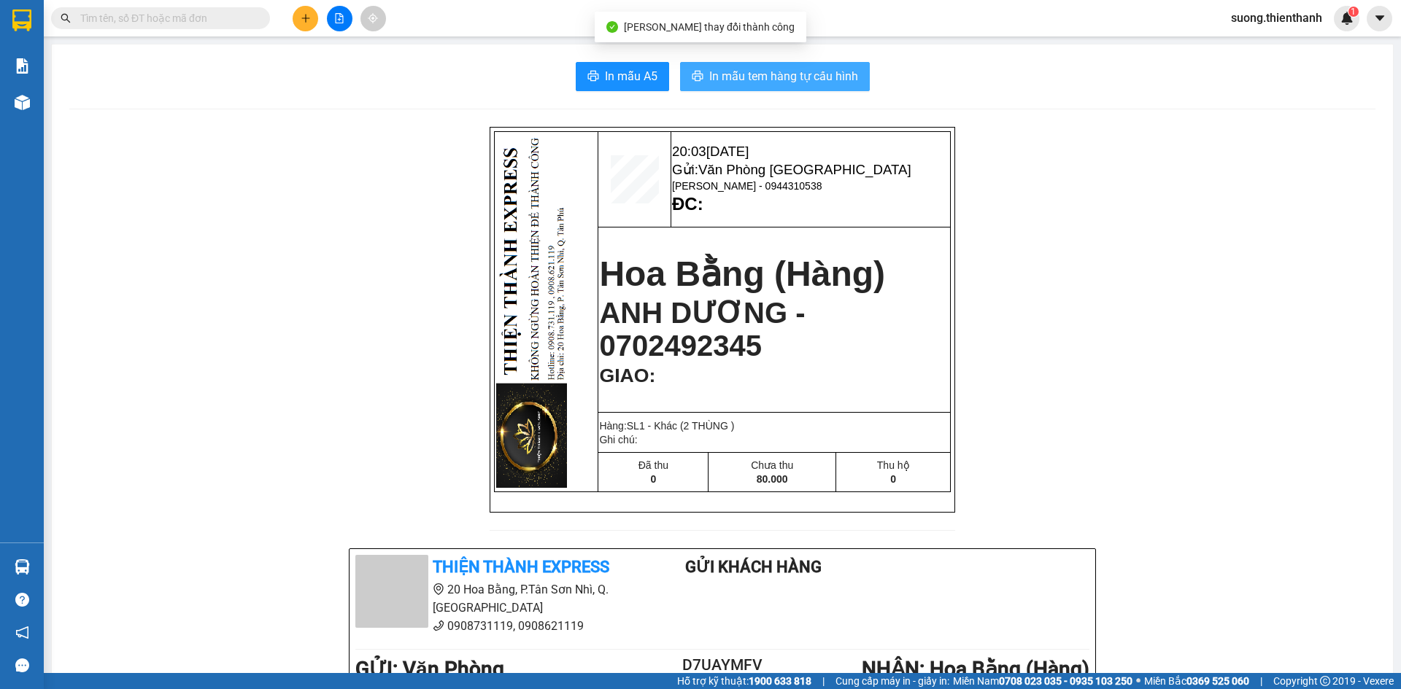
click at [784, 79] on span "In mẫu tem hàng tự cấu hình" at bounding box center [783, 76] width 149 height 18
click at [778, 80] on span "In mẫu tem hàng tự cấu hình" at bounding box center [783, 76] width 149 height 18
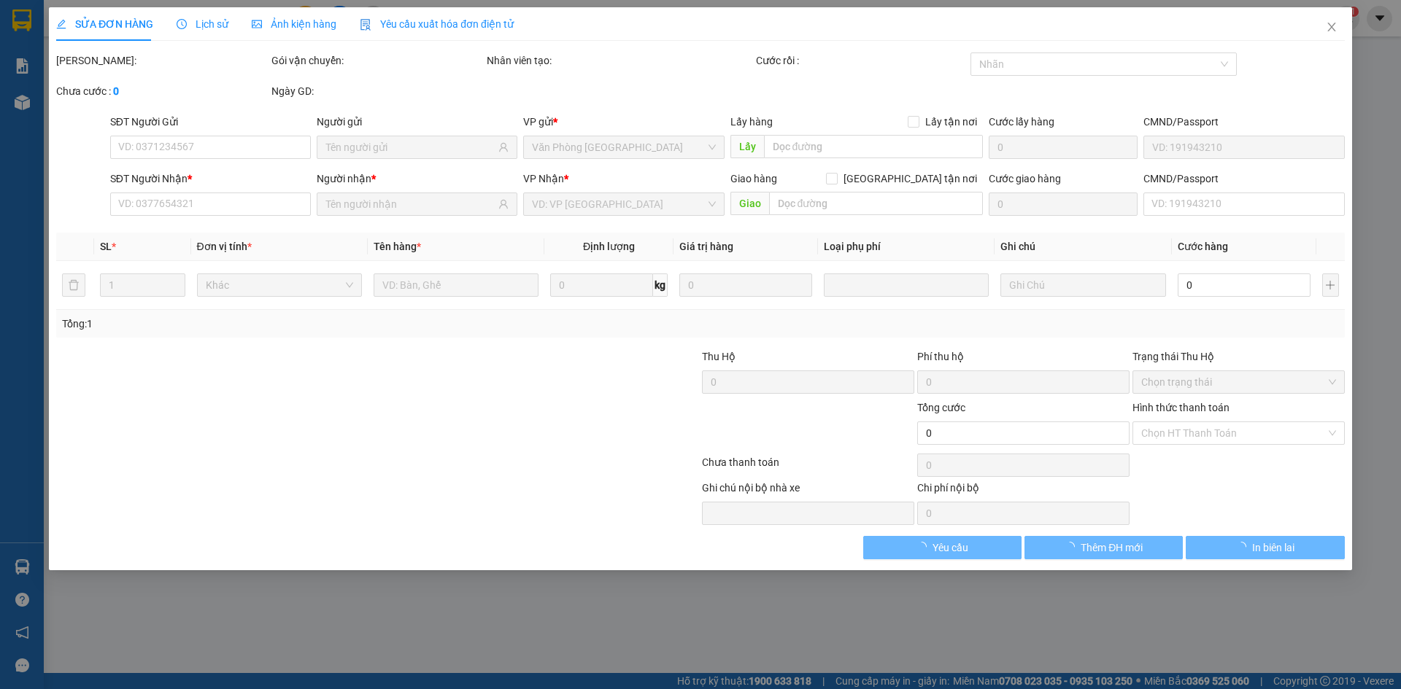
type input "0944310538"
type input "0702492345"
type input "80.000"
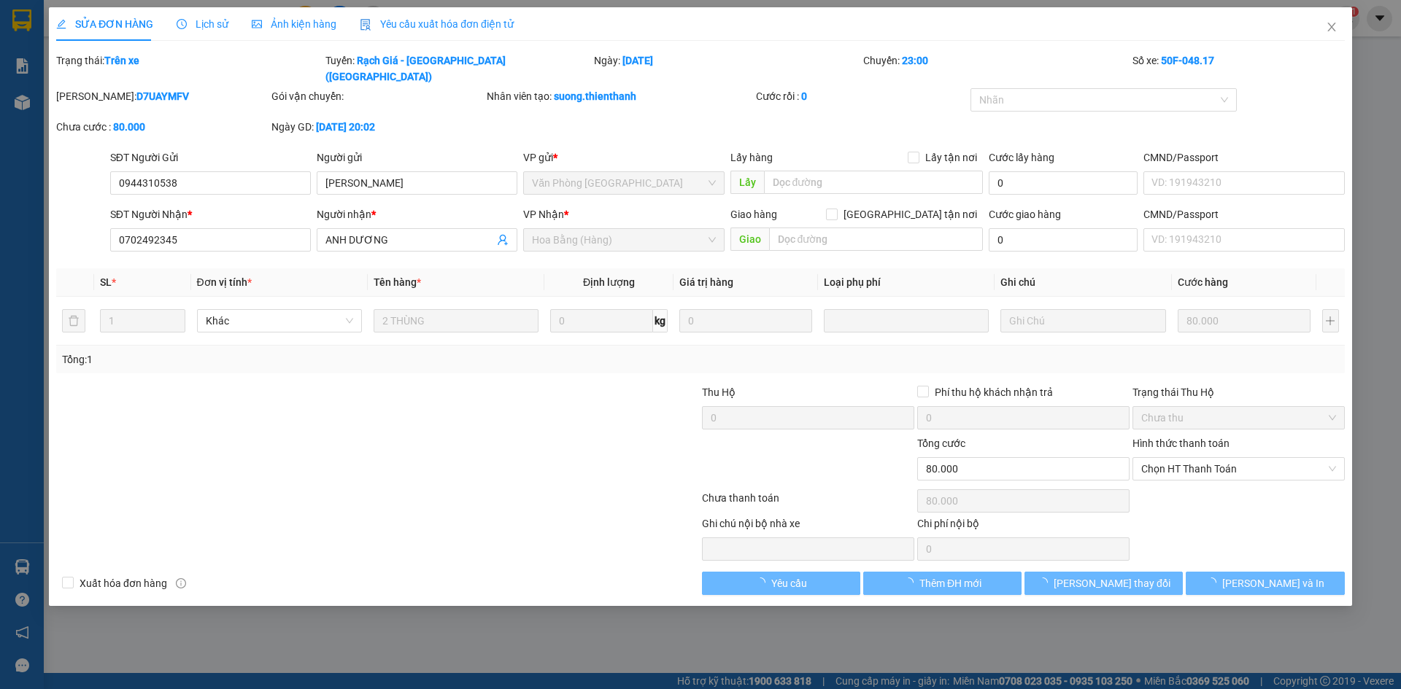
type input "0944310538"
type input "0702492345"
type input "80.000"
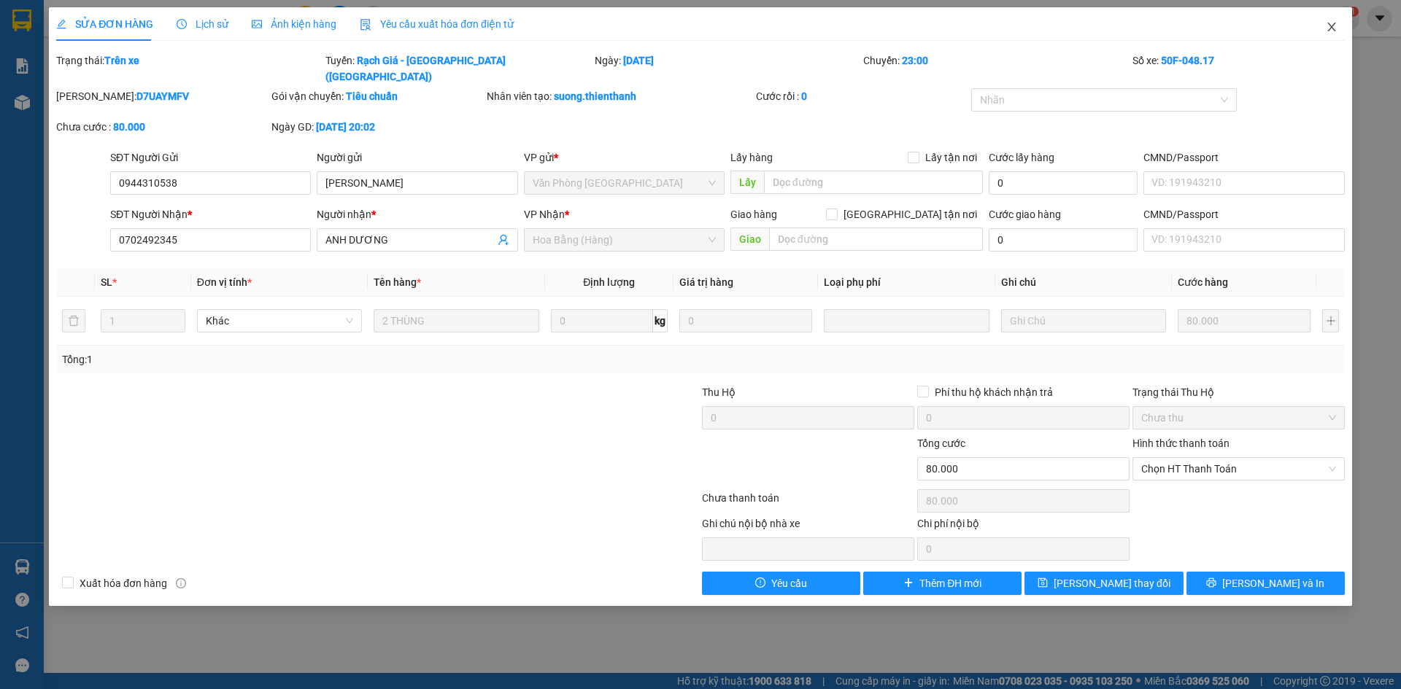
click at [1334, 24] on icon "close" at bounding box center [1332, 27] width 12 height 12
